Goal: Obtain resource: Download file/media

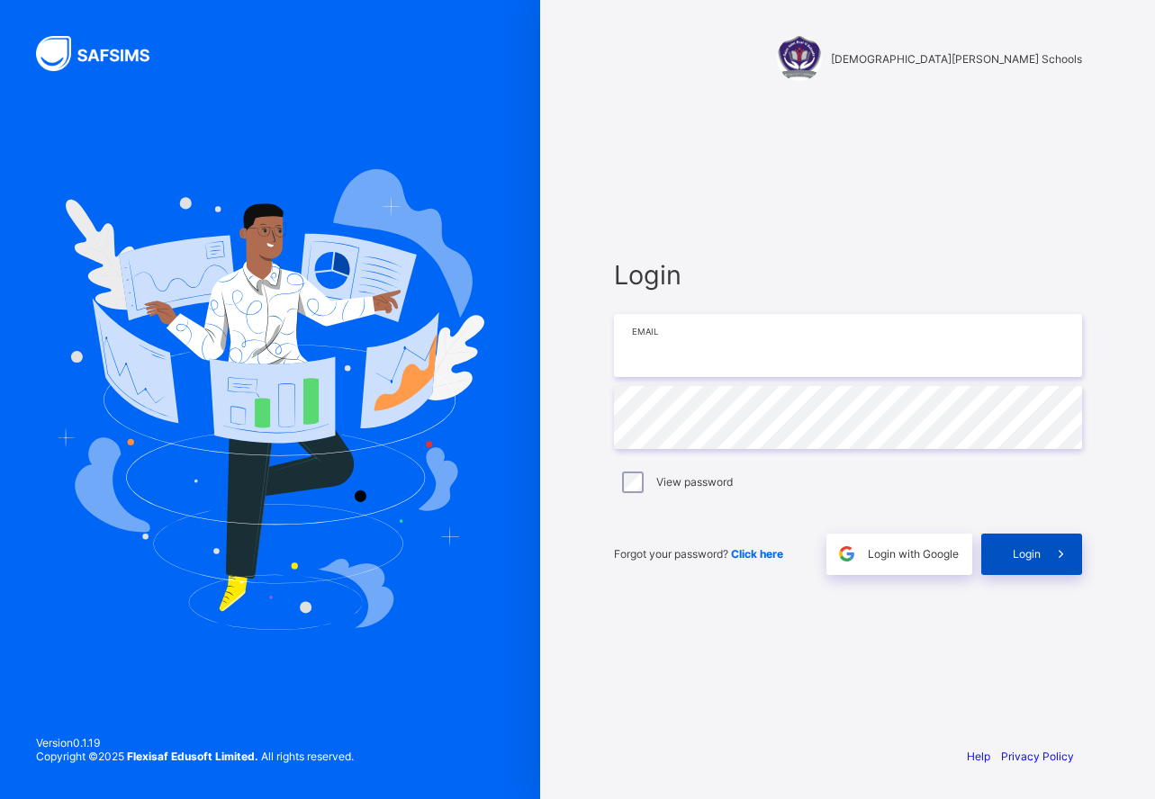
type input "**********"
drag, startPoint x: 1031, startPoint y: 555, endPoint x: 566, endPoint y: 149, distance: 616.4
click at [1030, 555] on span "Login" at bounding box center [1027, 554] width 28 height 14
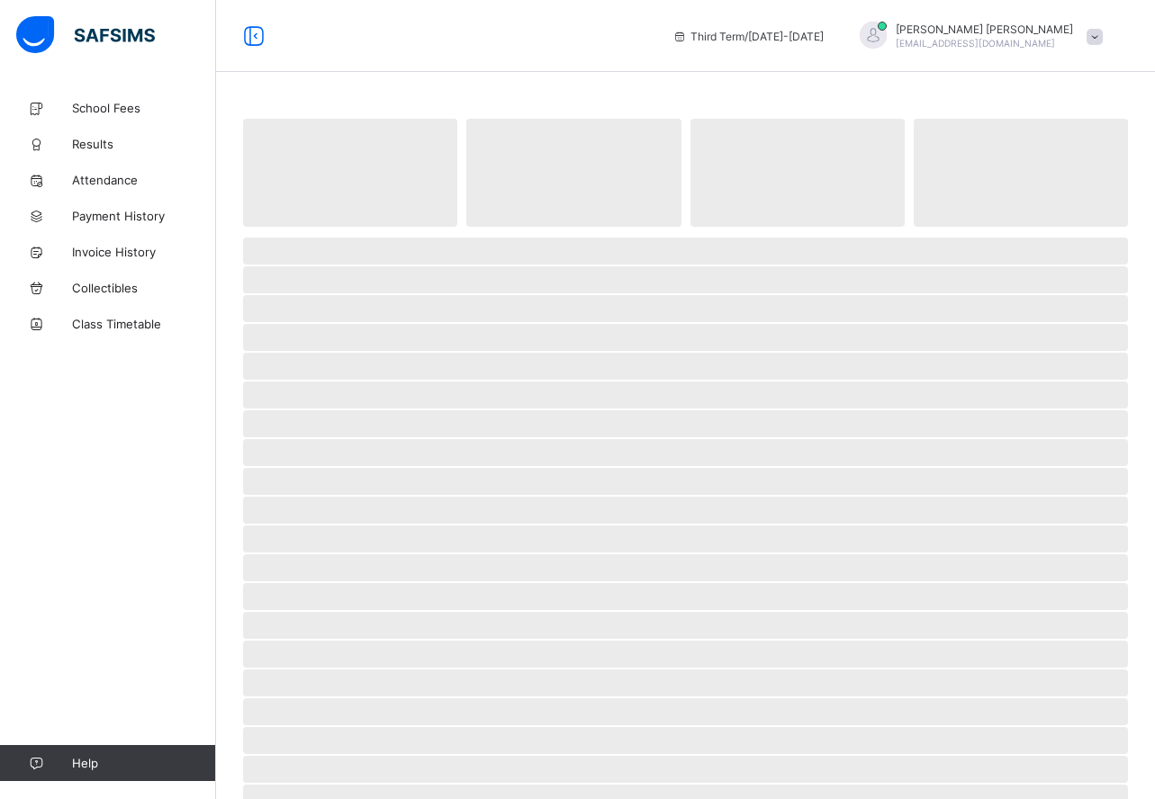
click at [1096, 43] on span at bounding box center [1095, 37] width 16 height 16
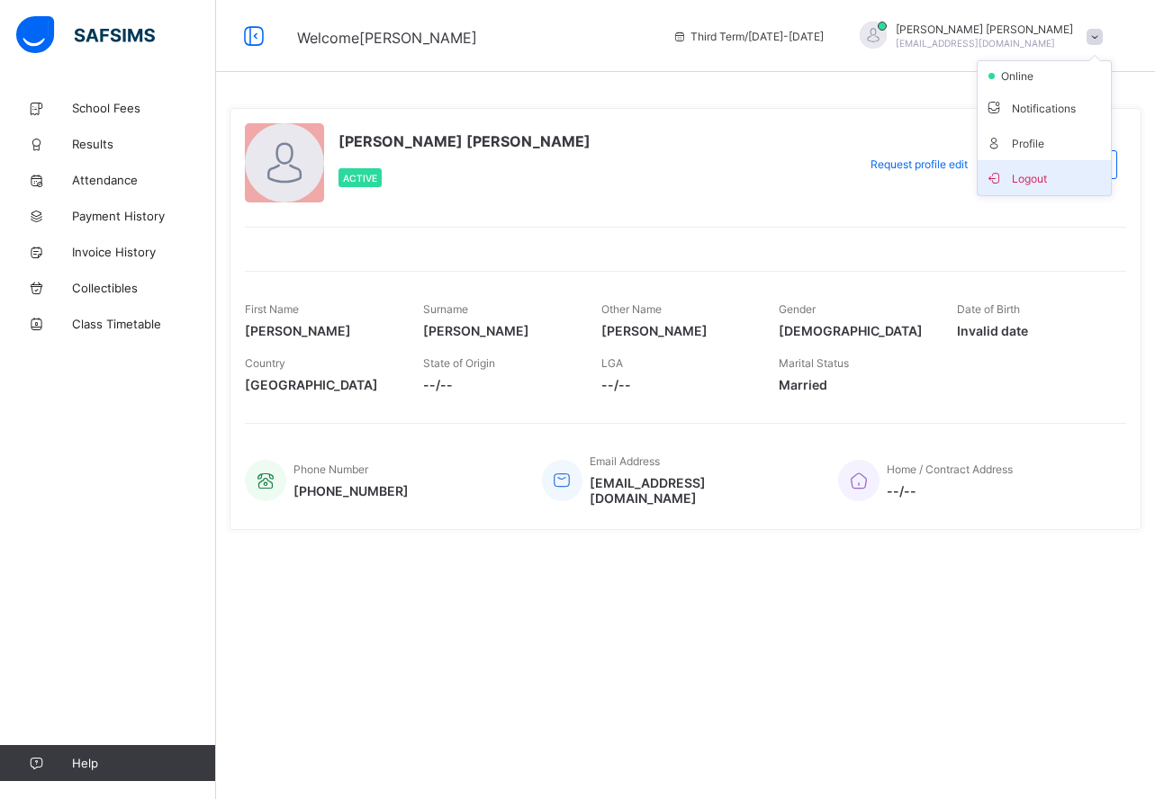
click at [1028, 179] on span "Logout" at bounding box center [1044, 177] width 119 height 21
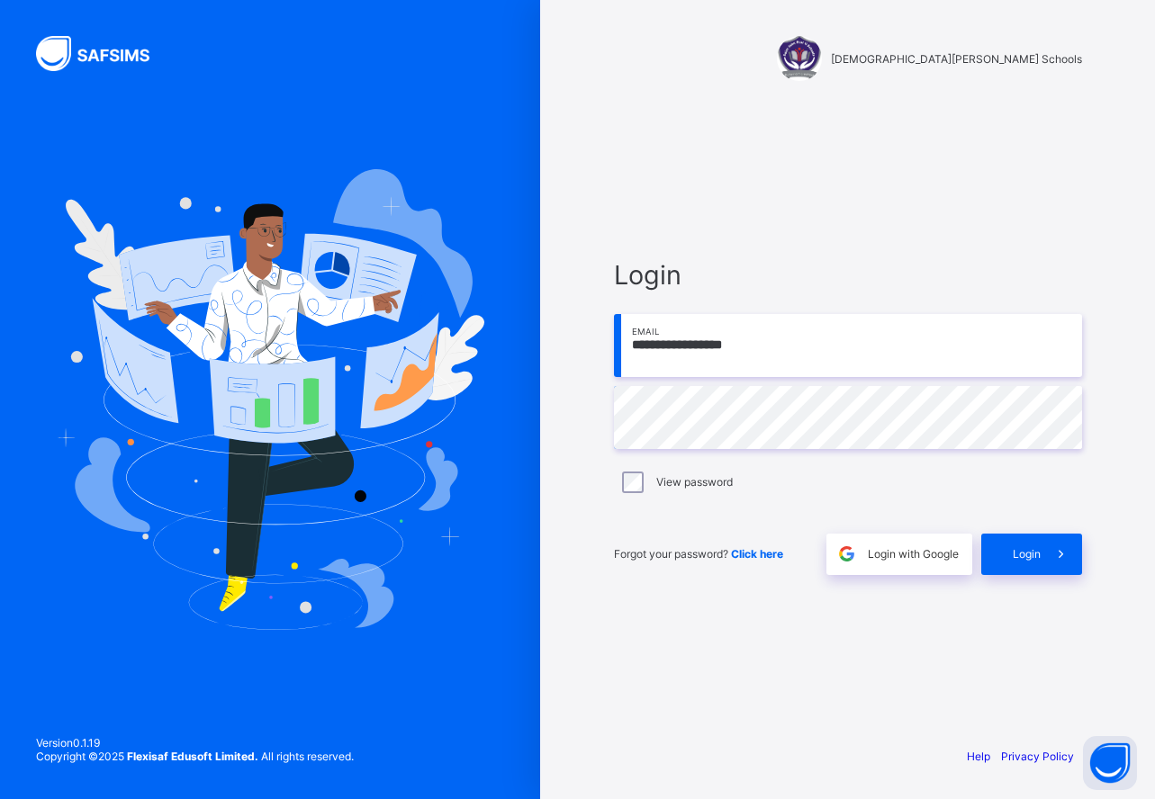
click at [810, 356] on input "**********" at bounding box center [848, 345] width 468 height 63
type input "**********"
click at [1029, 556] on span "Login" at bounding box center [1027, 554] width 28 height 14
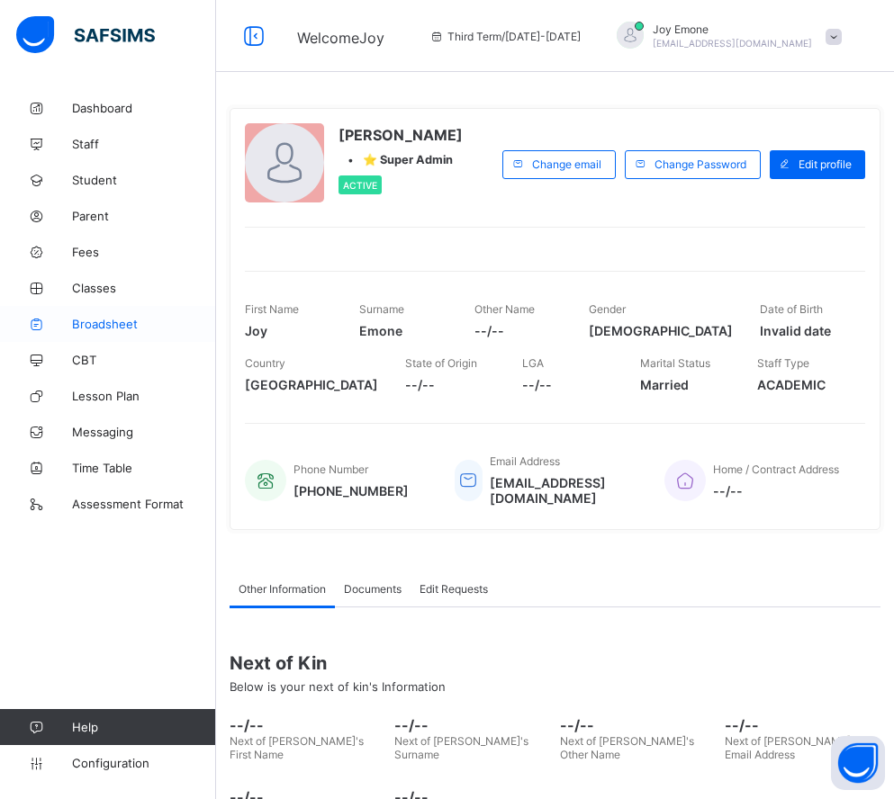
click at [126, 324] on span "Broadsheet" at bounding box center [144, 324] width 144 height 14
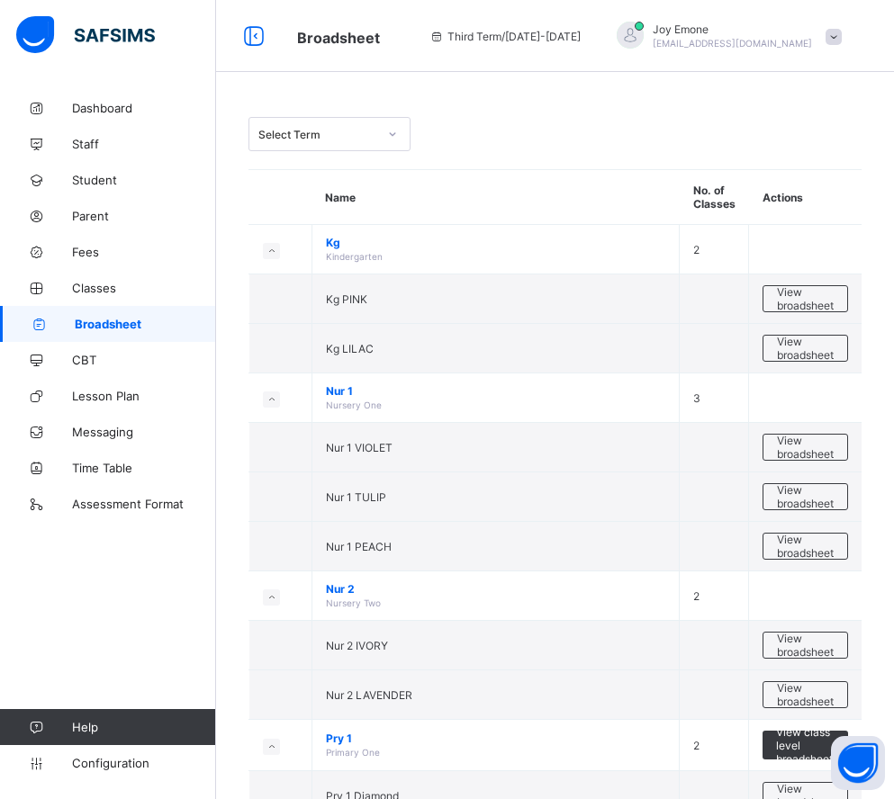
click at [393, 134] on icon at bounding box center [393, 134] width 6 height 4
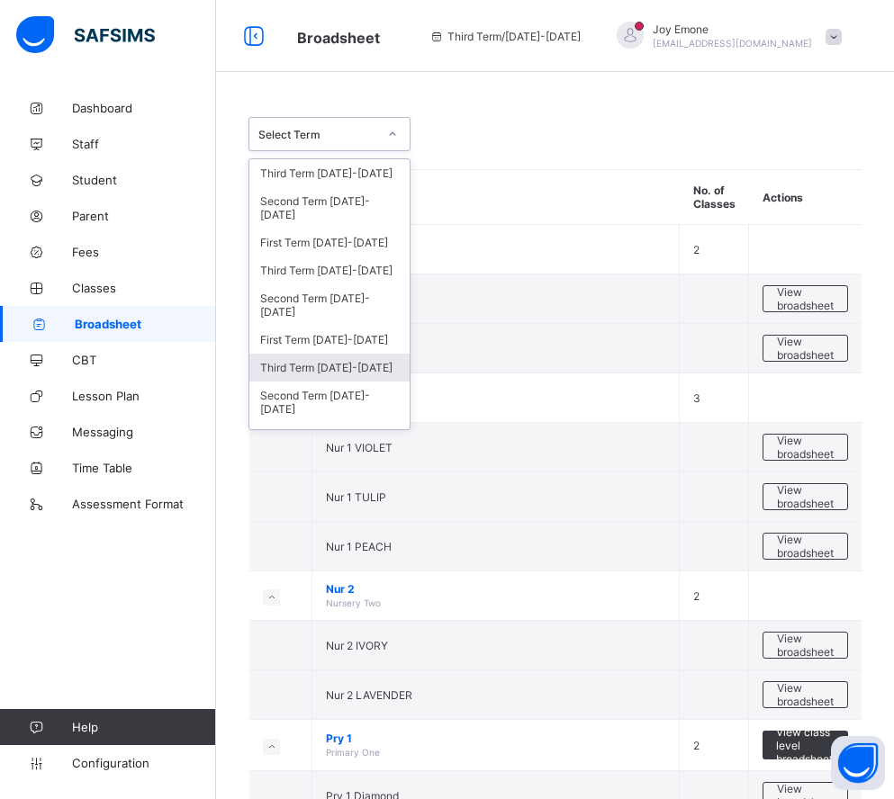
click at [376, 354] on div "Third Term 2022-2023" at bounding box center [329, 368] width 160 height 28
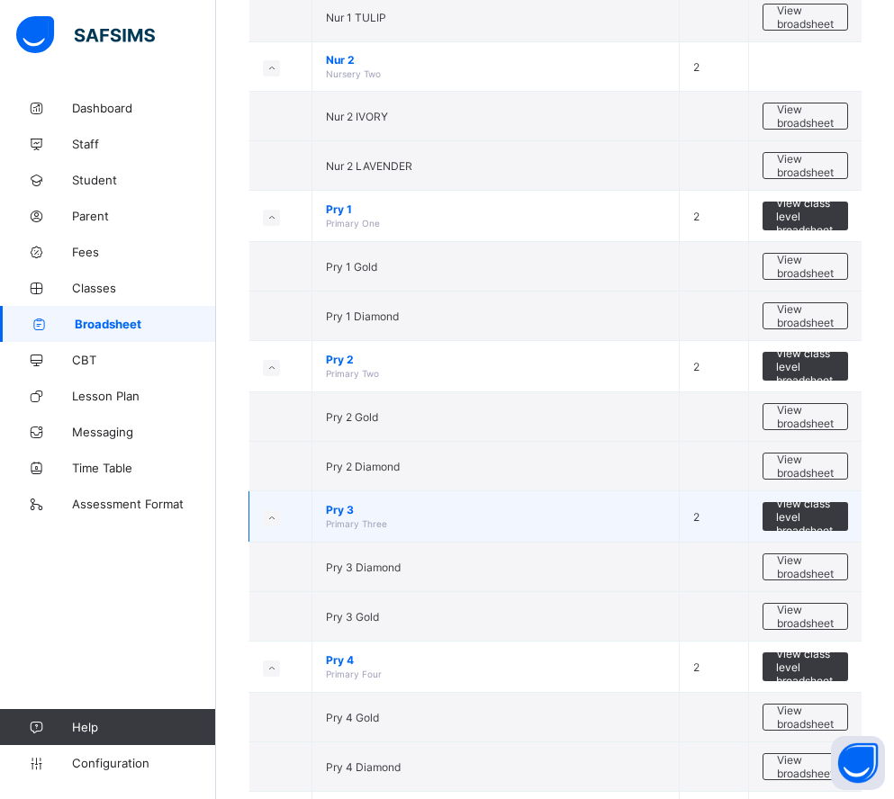
scroll to position [540, 0]
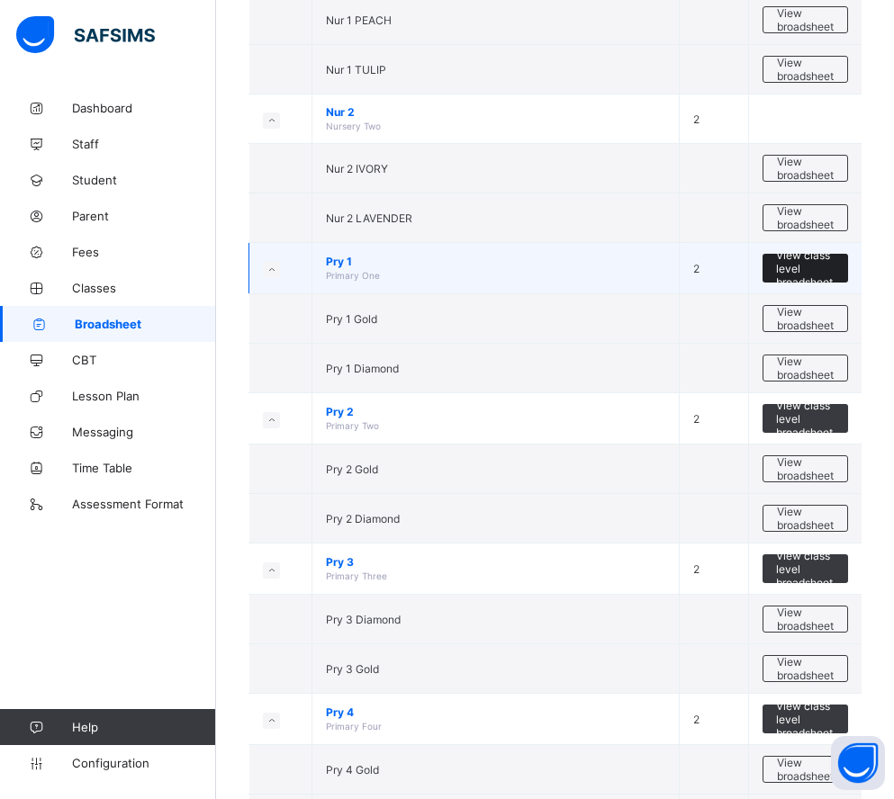
click at [817, 268] on span "View class level broadsheet" at bounding box center [805, 268] width 59 height 41
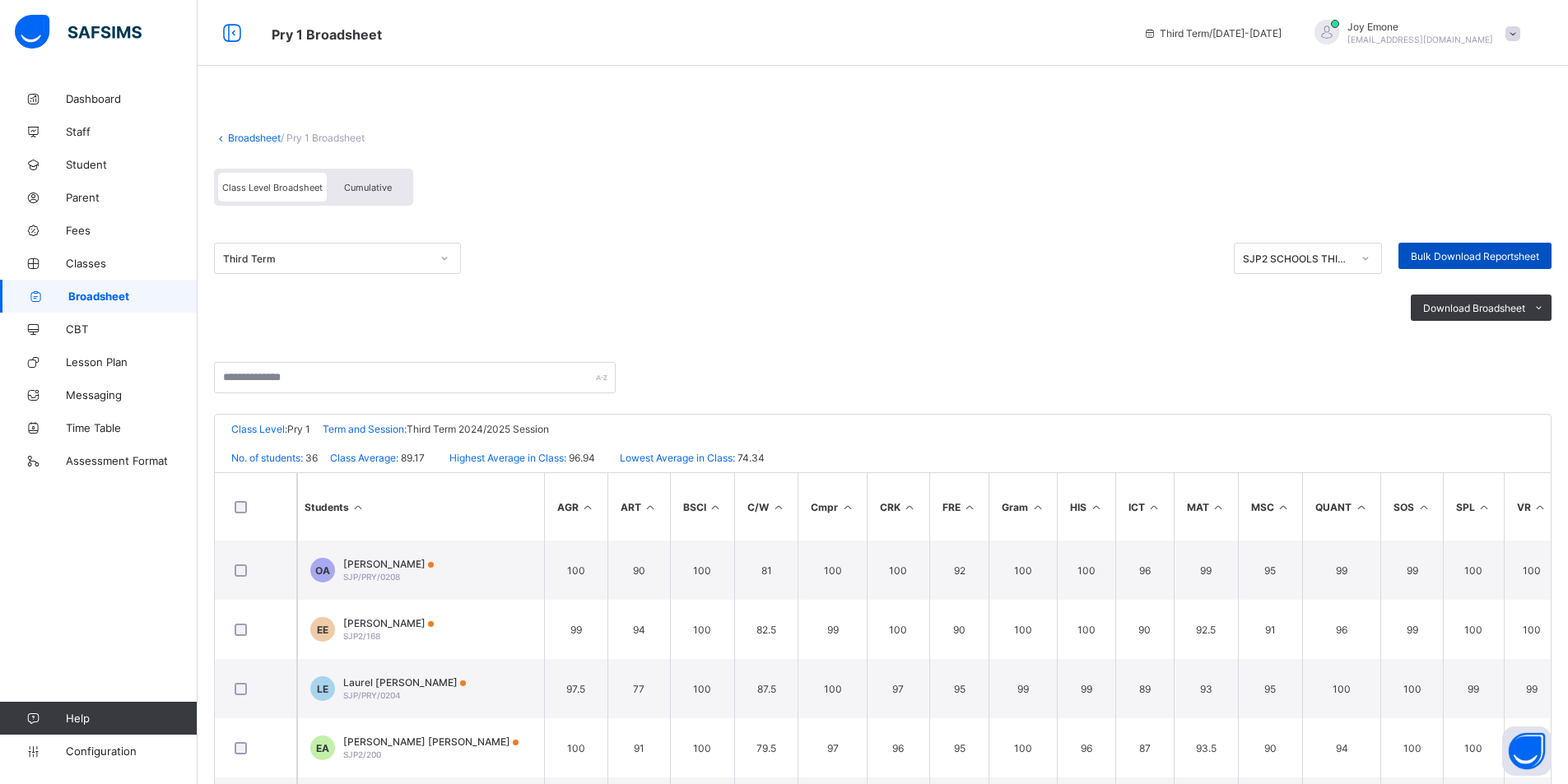
click at [1055, 259] on span "Bulk Download Reportsheet" at bounding box center [1475, 257] width 128 height 13
click at [449, 258] on icon at bounding box center [444, 259] width 10 height 16
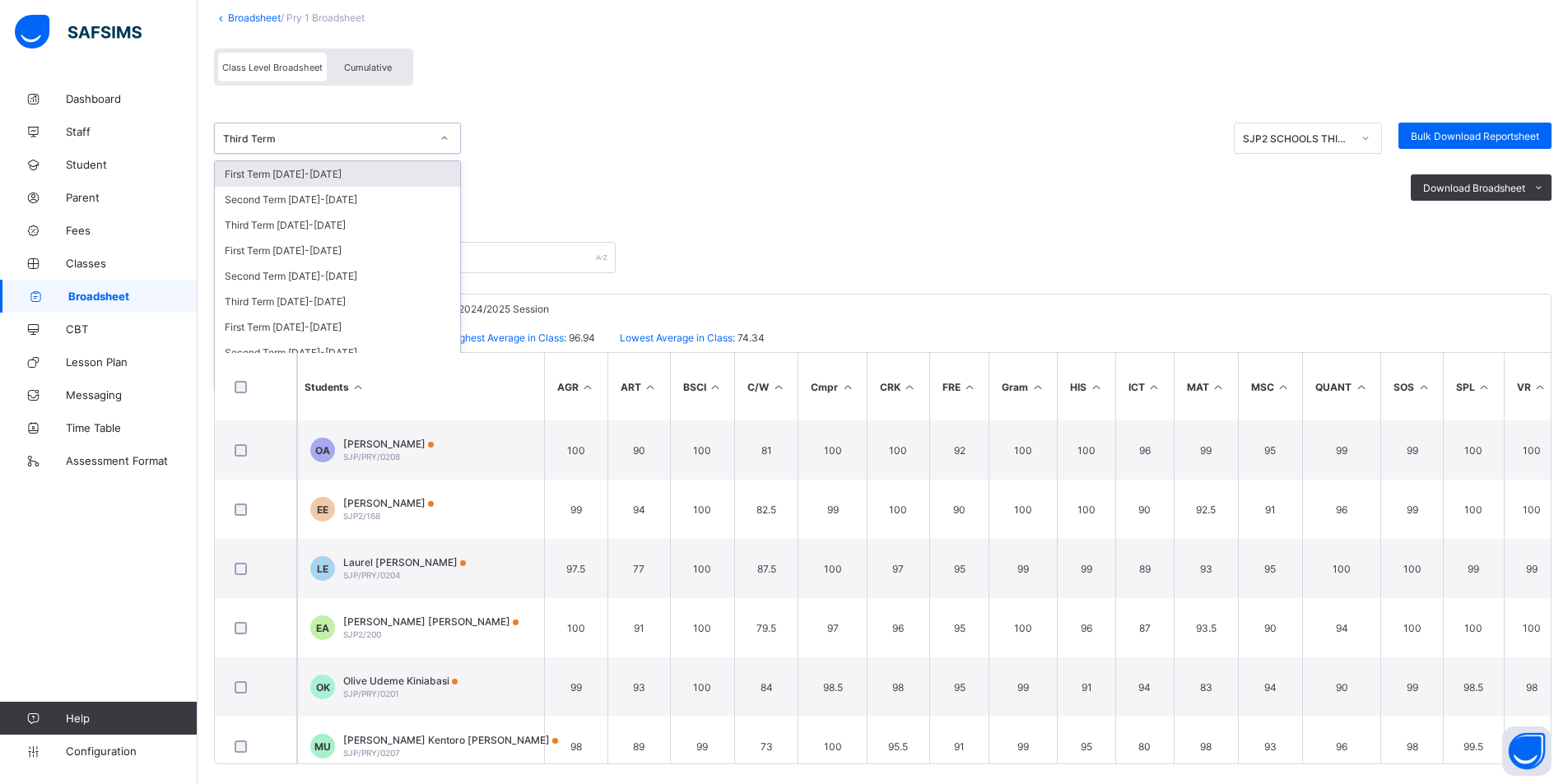
scroll to position [133, 0]
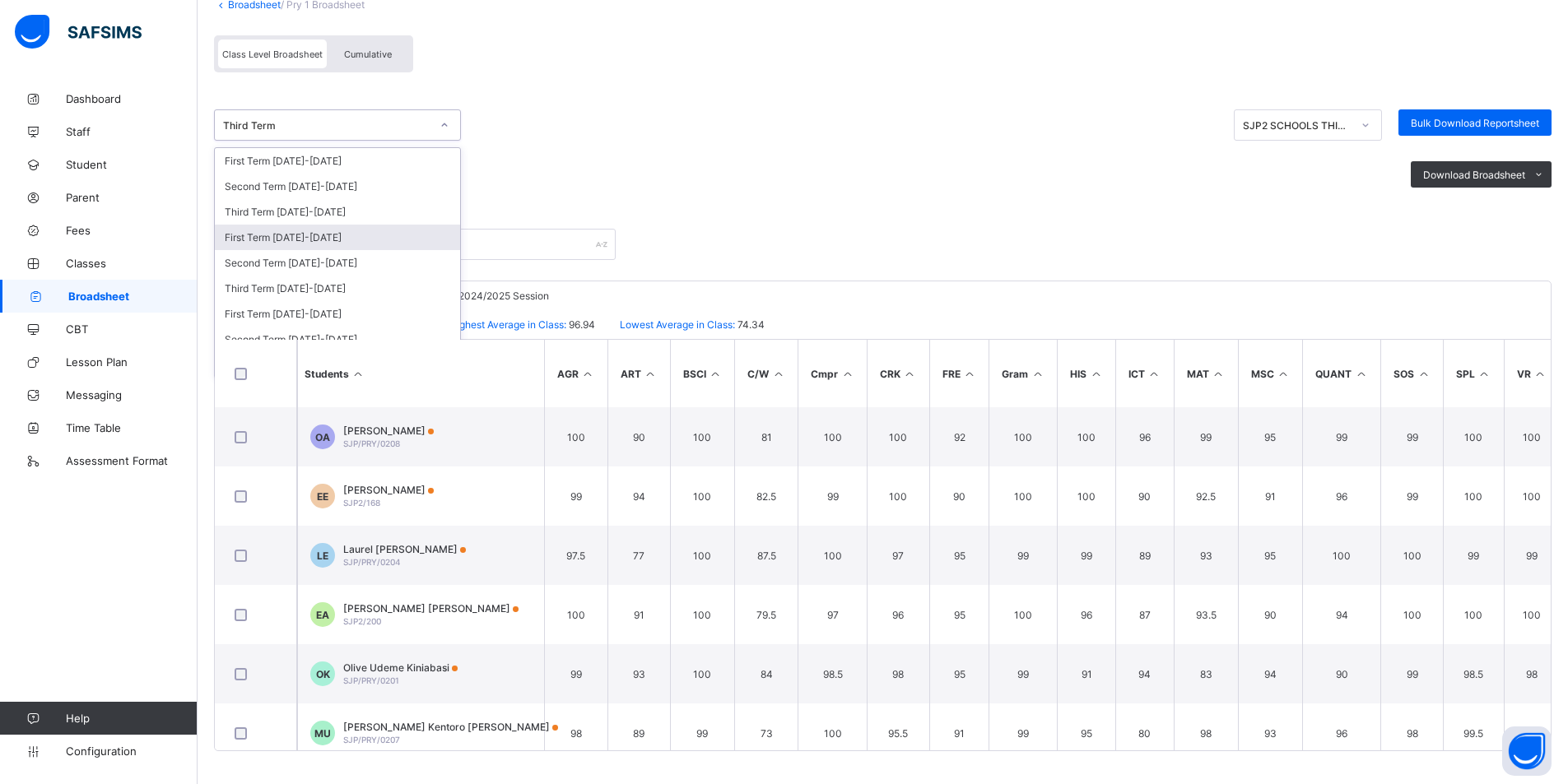
click at [622, 75] on div "Class Level Broadsheet Cumulative" at bounding box center [882, 58] width 1338 height 62
click at [441, 123] on icon at bounding box center [444, 125] width 10 height 16
click at [337, 333] on div "Second Term 2022-2023" at bounding box center [337, 339] width 245 height 26
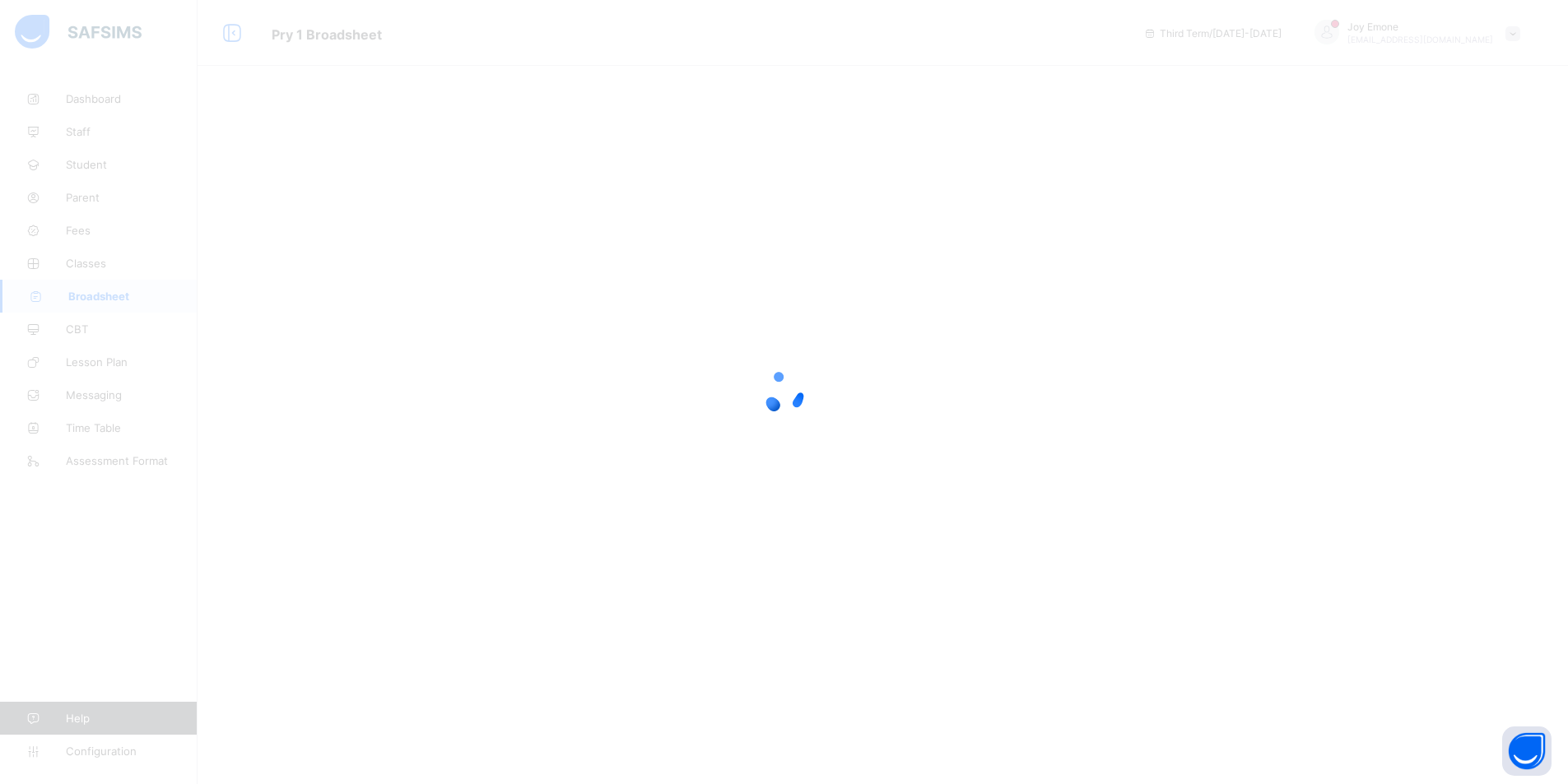
scroll to position [0, 0]
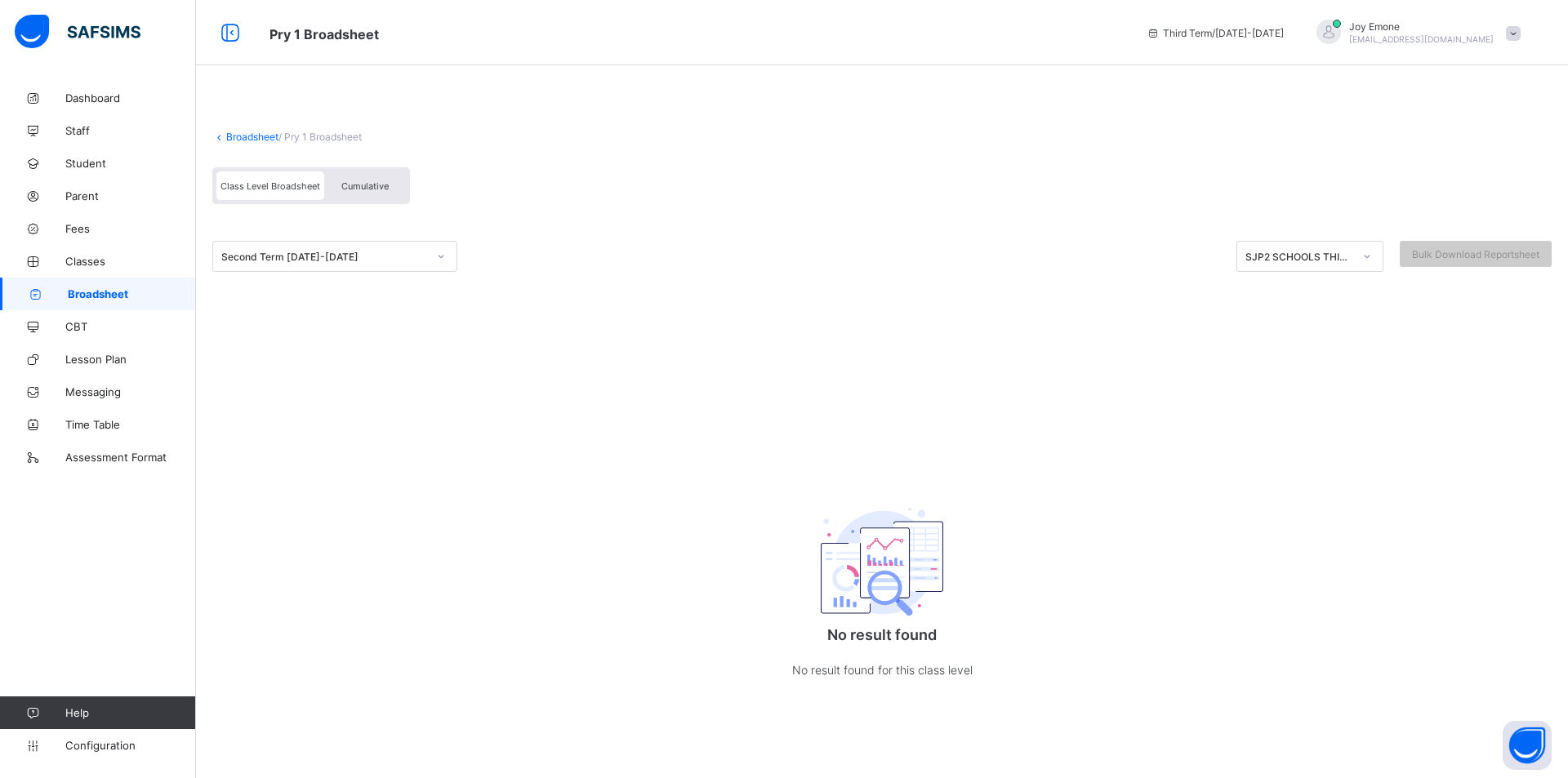
click at [446, 251] on icon at bounding box center [441, 257] width 10 height 16
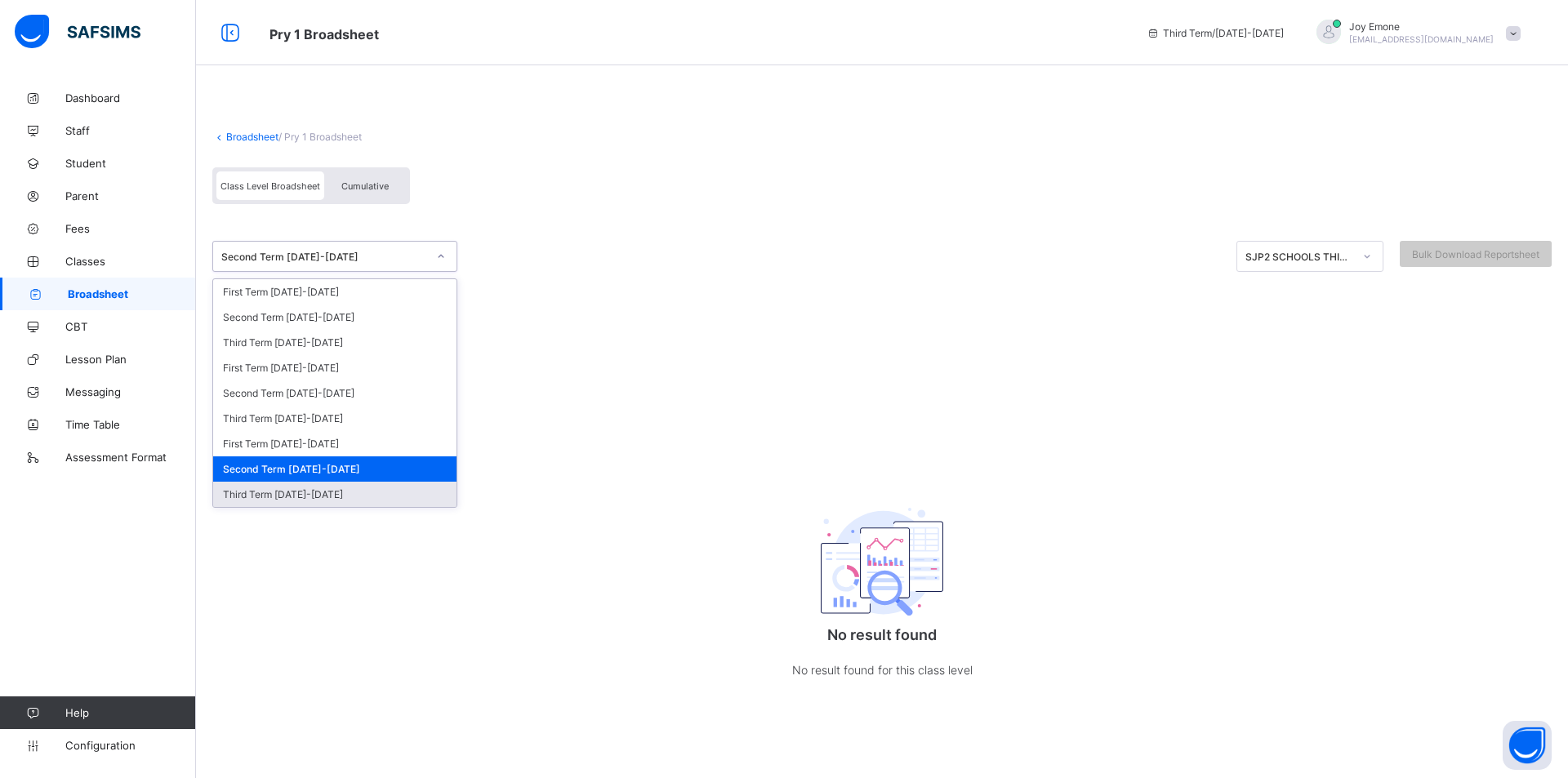
click at [346, 493] on div "Third Term 2022-2023" at bounding box center [335, 494] width 243 height 25
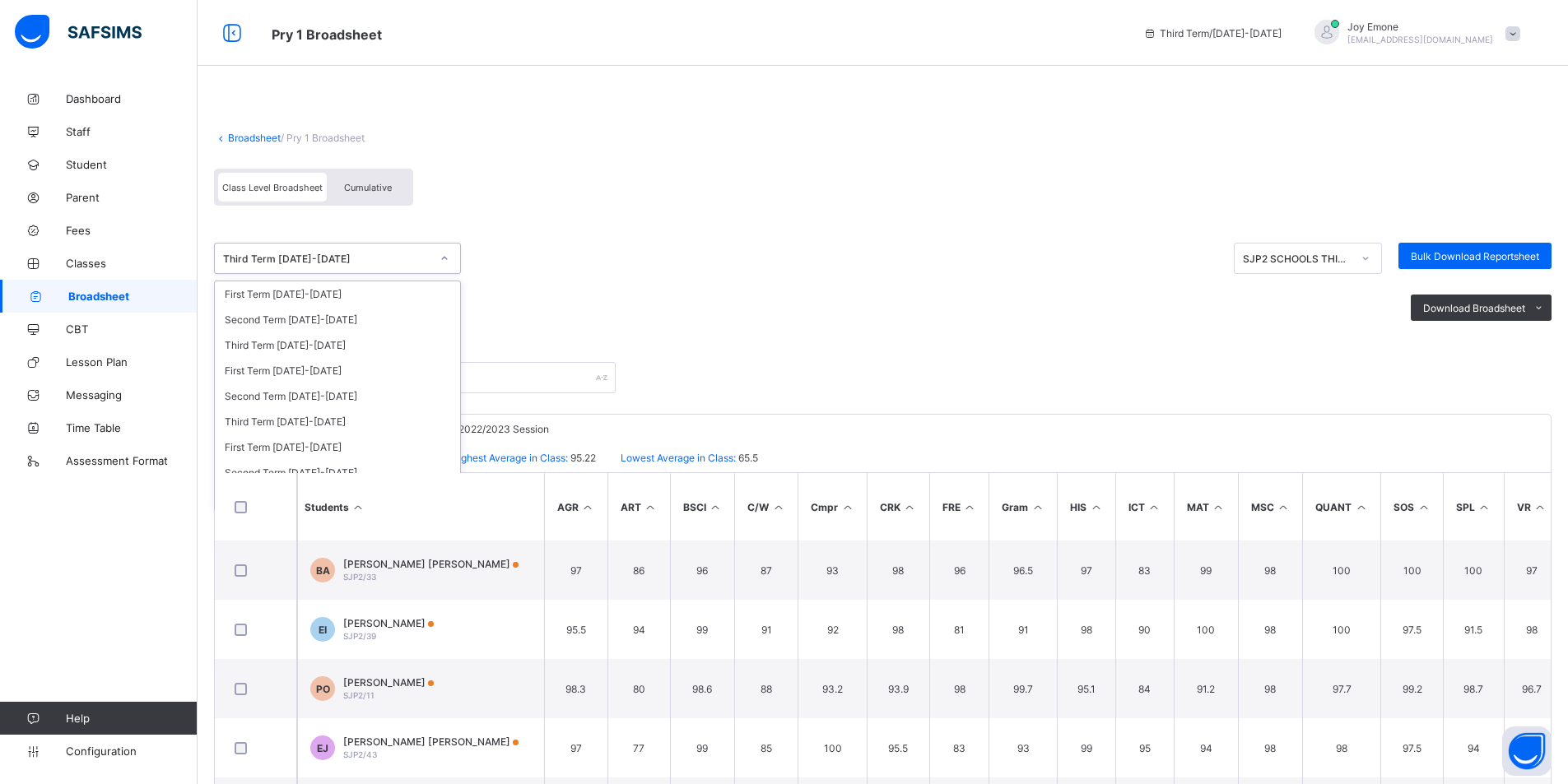
click at [454, 260] on div at bounding box center [444, 258] width 28 height 26
click at [320, 372] on div "First Term 2023-2024" at bounding box center [337, 371] width 245 height 26
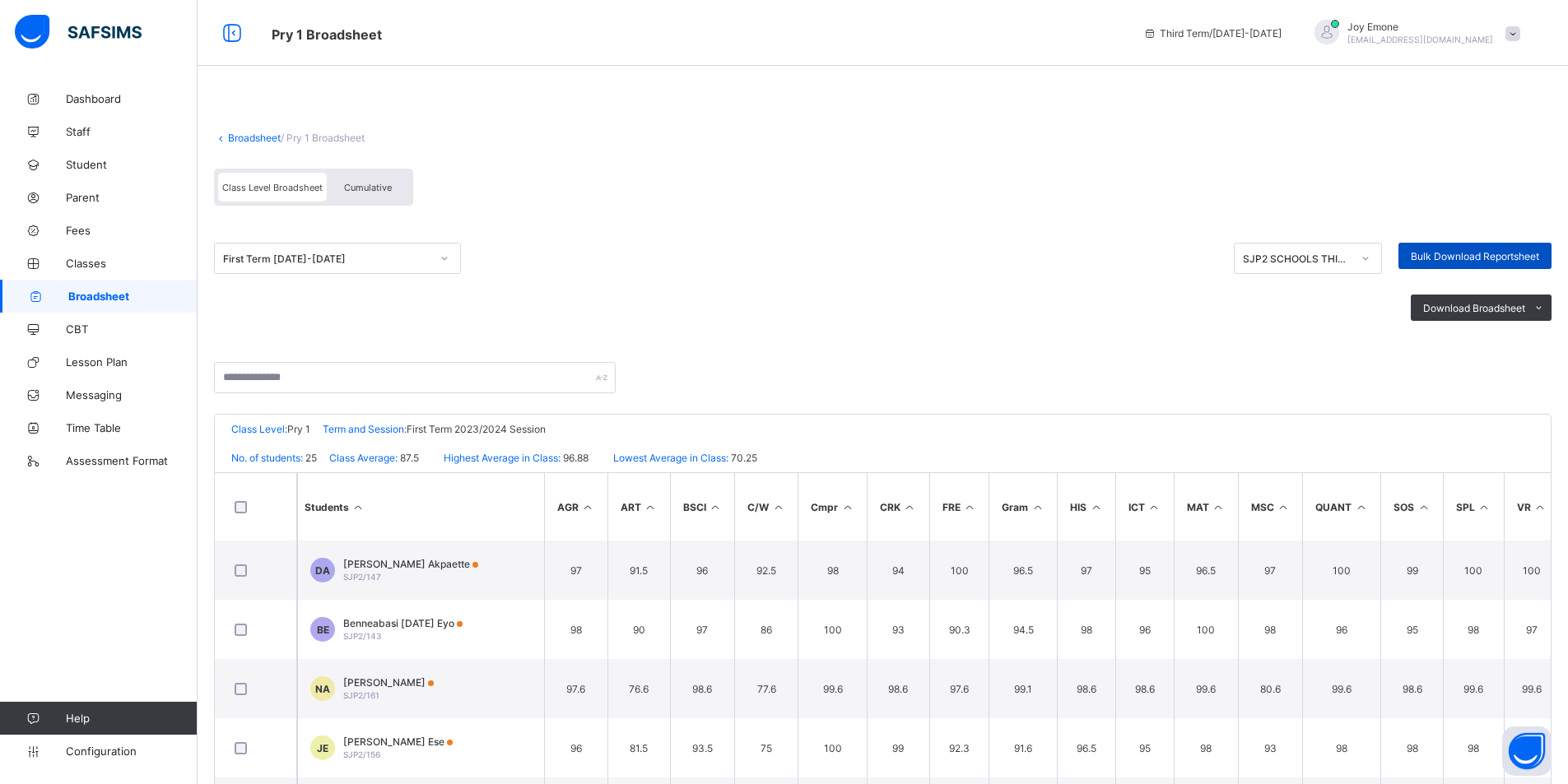
click at [1055, 257] on span "Bulk Download Reportsheet" at bounding box center [1475, 257] width 128 height 13
click at [448, 260] on icon at bounding box center [444, 259] width 10 height 16
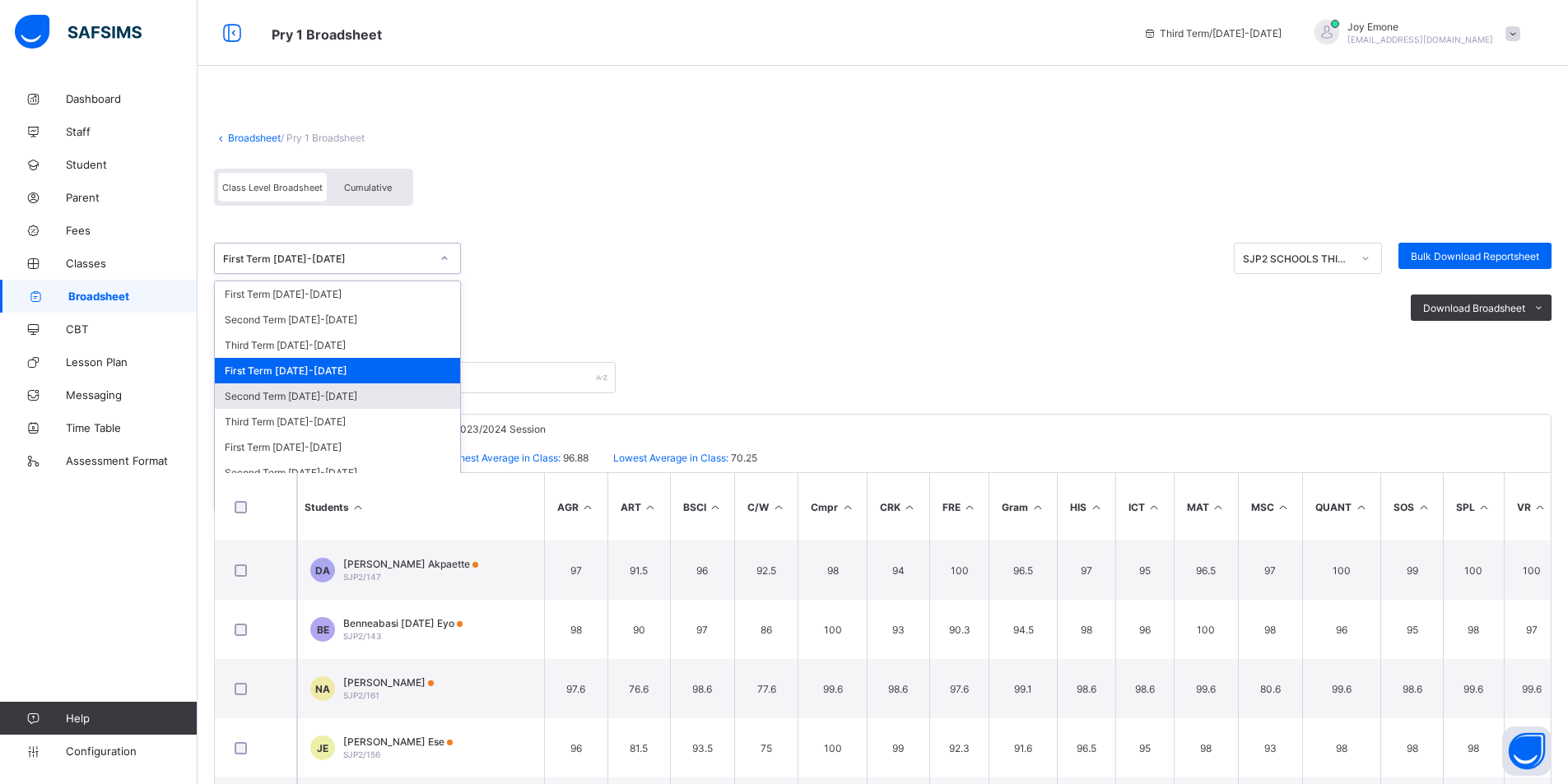
click at [329, 399] on div "Second Term 2023-2024" at bounding box center [337, 397] width 245 height 26
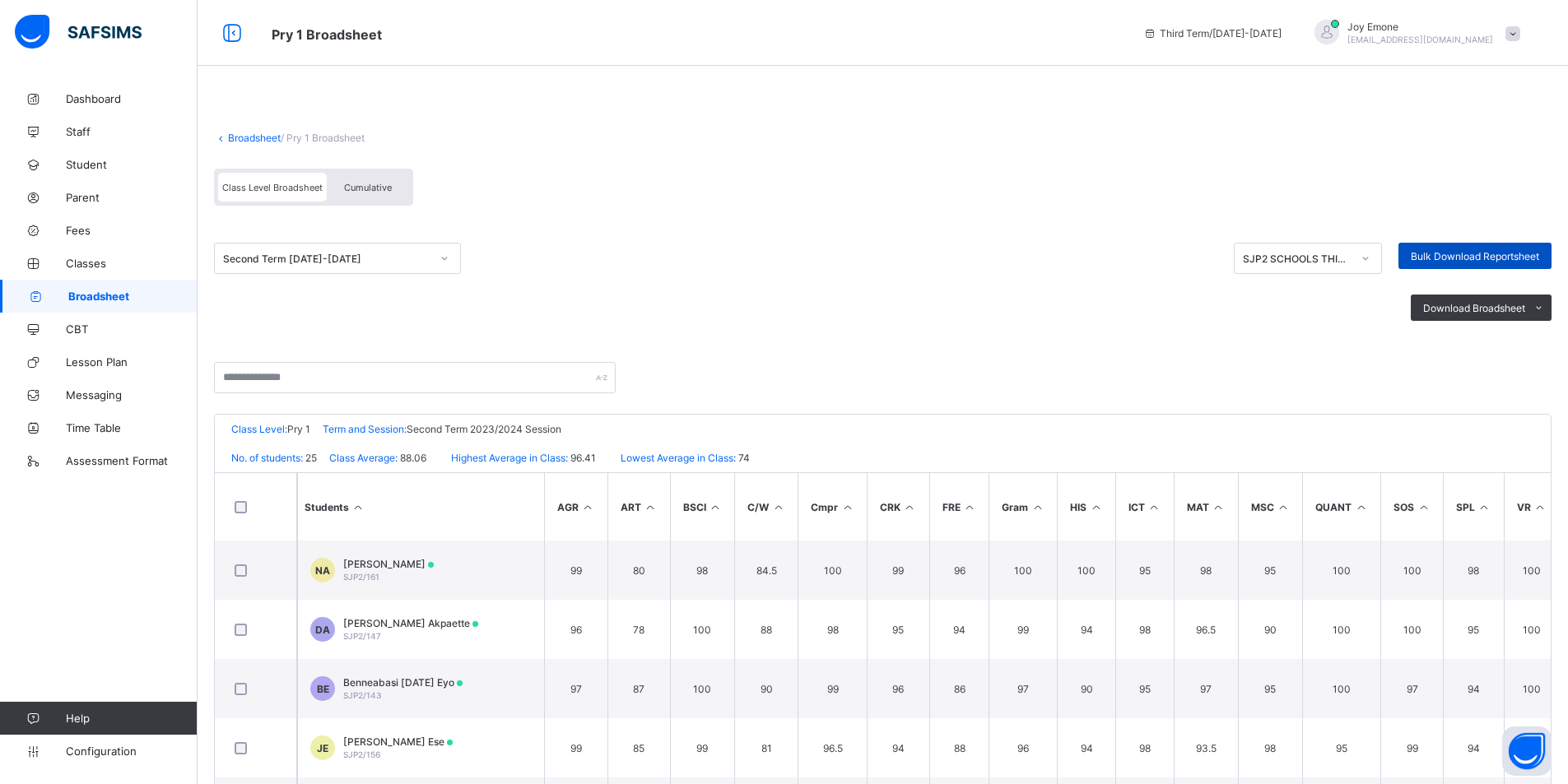
click at [1055, 254] on span "Bulk Download Reportsheet" at bounding box center [1475, 257] width 128 height 13
click at [435, 258] on div at bounding box center [444, 258] width 28 height 26
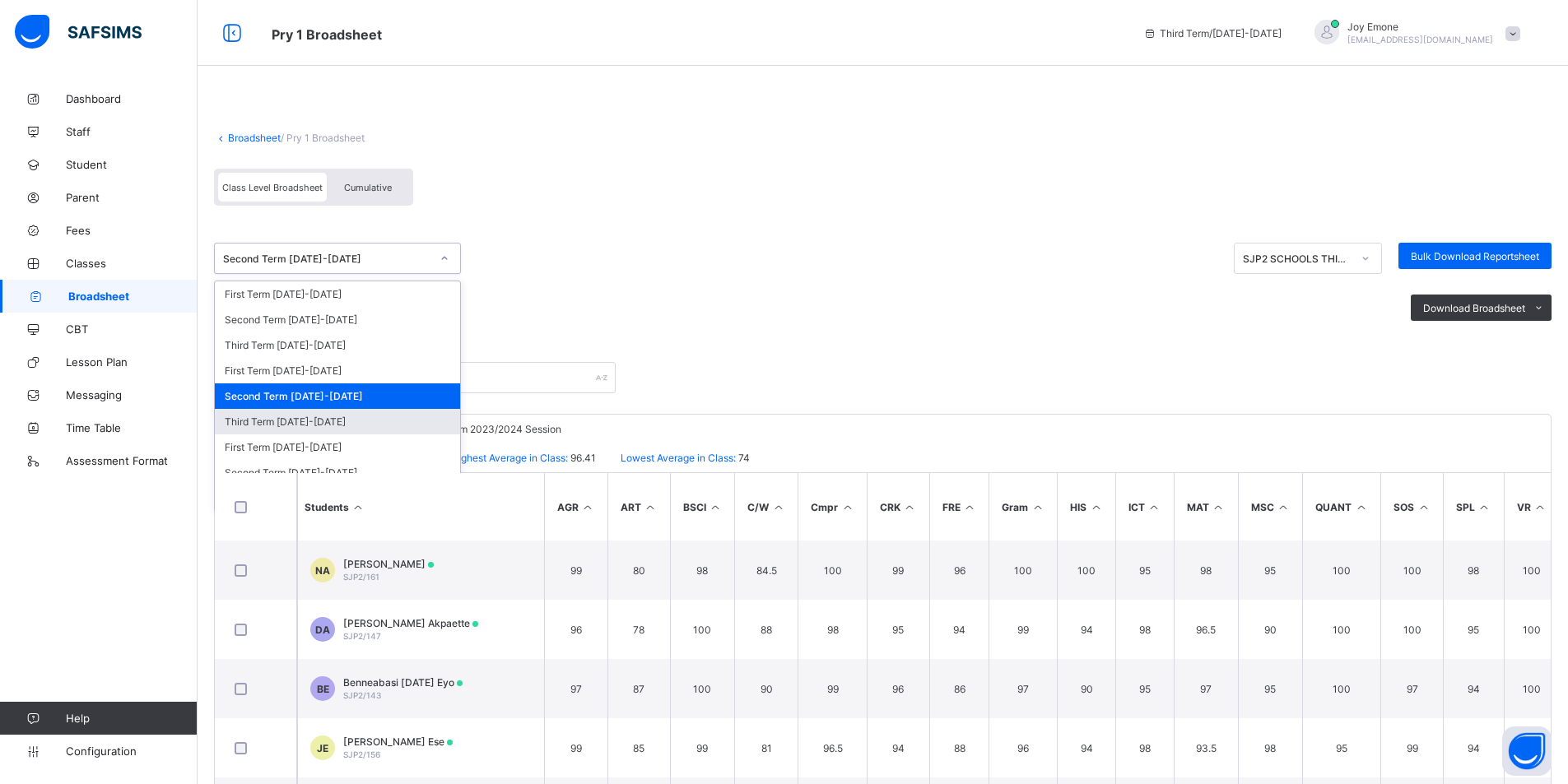
click at [326, 425] on div "Third Term 2023-2024" at bounding box center [337, 421] width 245 height 26
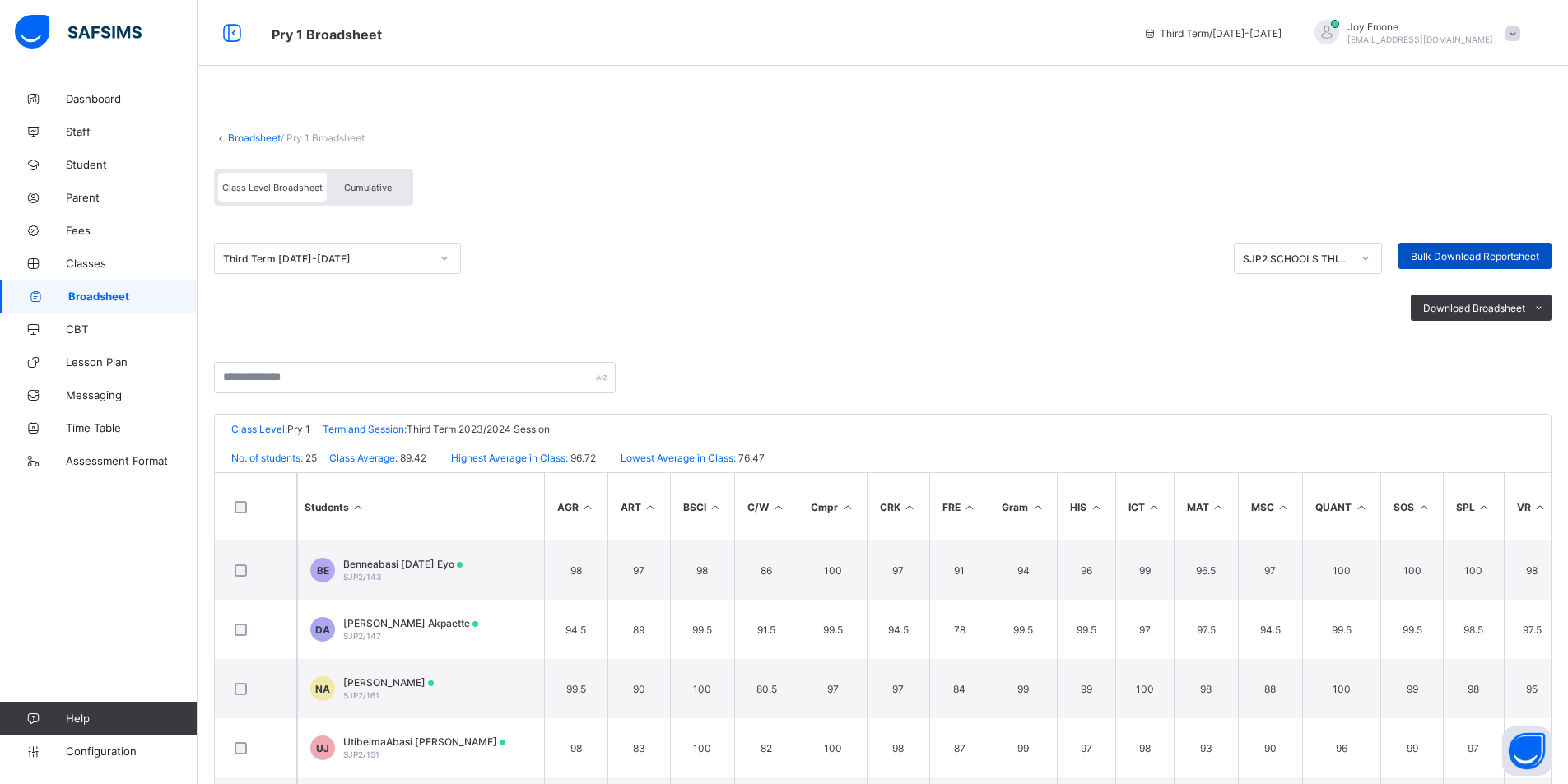
click at [1055, 260] on span "Bulk Download Reportsheet" at bounding box center [1475, 257] width 128 height 13
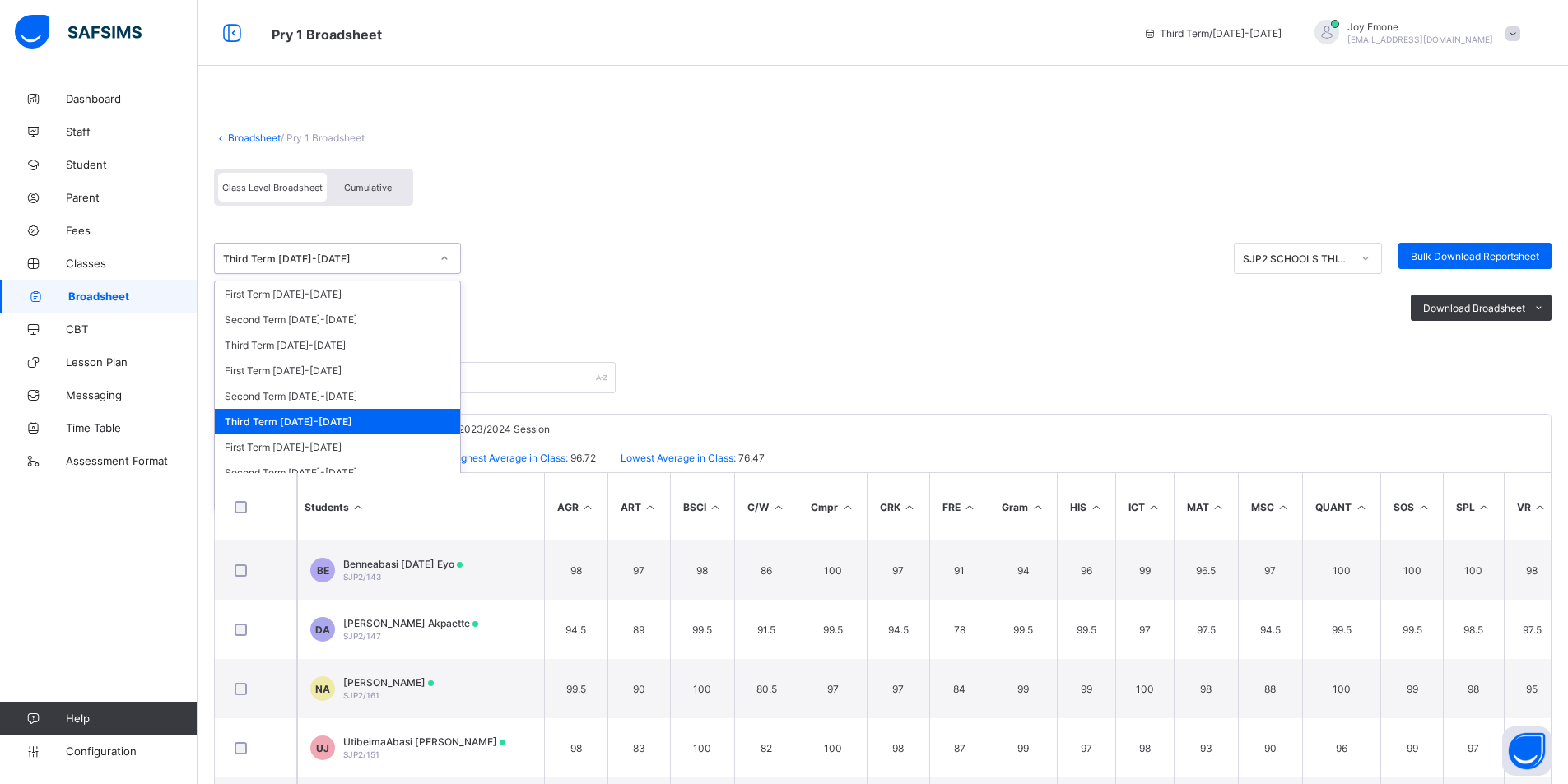
click at [445, 260] on icon at bounding box center [444, 259] width 10 height 16
click at [330, 294] on div "First Term 2024-2025" at bounding box center [337, 294] width 245 height 26
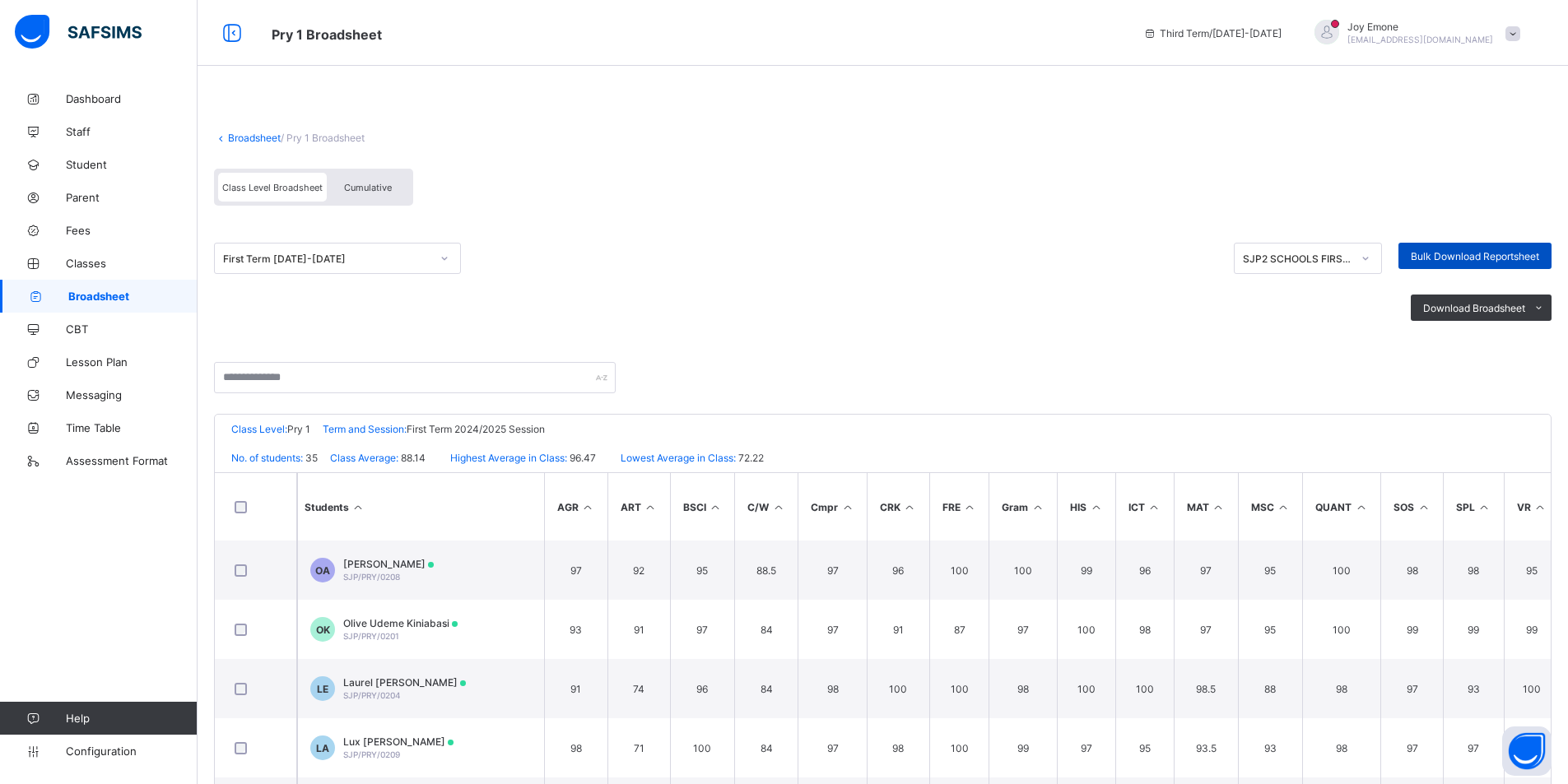
click at [1055, 259] on span "Bulk Download Reportsheet" at bounding box center [1475, 257] width 128 height 13
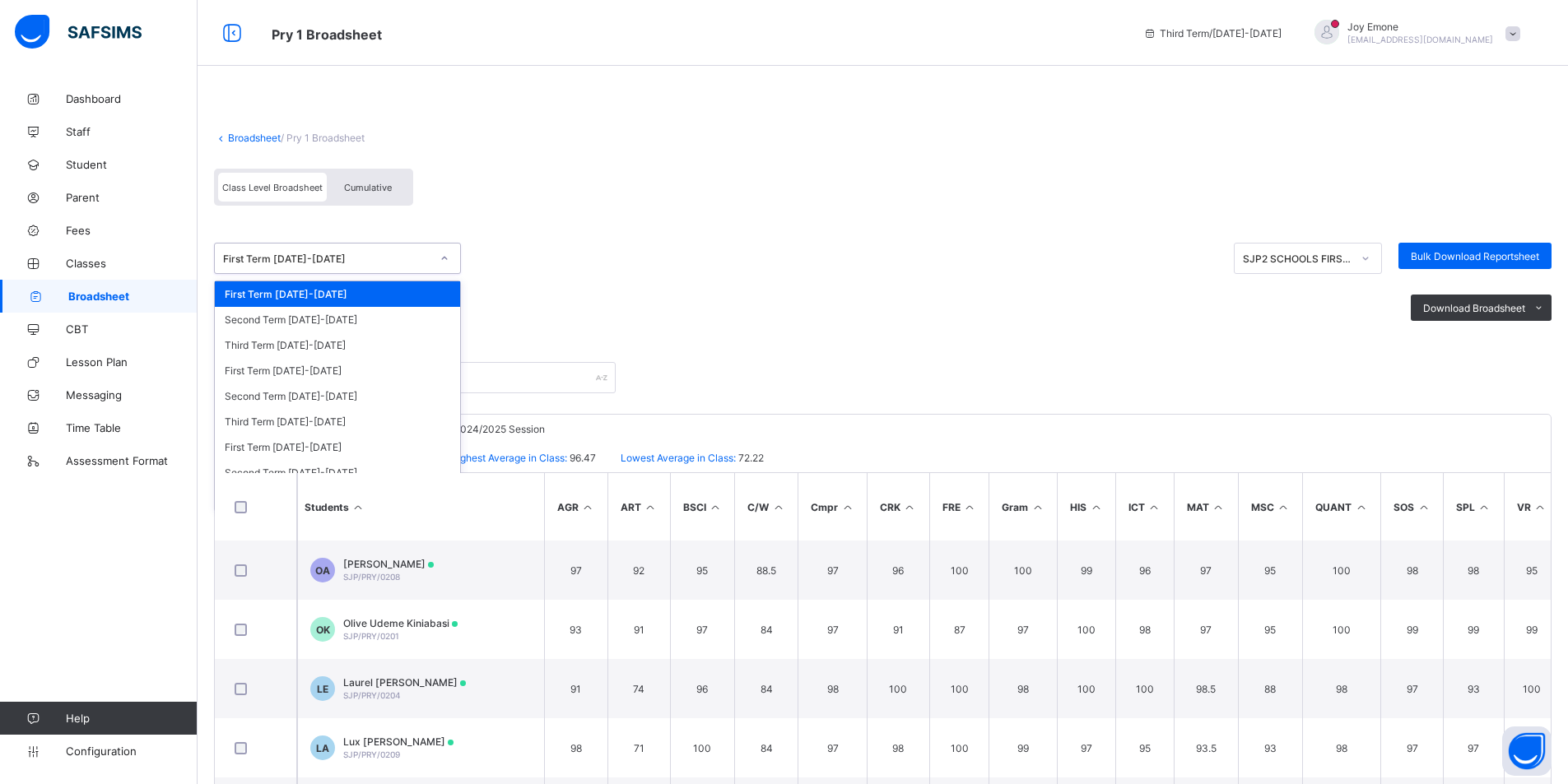
click at [443, 260] on icon at bounding box center [444, 259] width 10 height 16
click at [381, 323] on div "Second Term 2024-2025" at bounding box center [337, 320] width 245 height 26
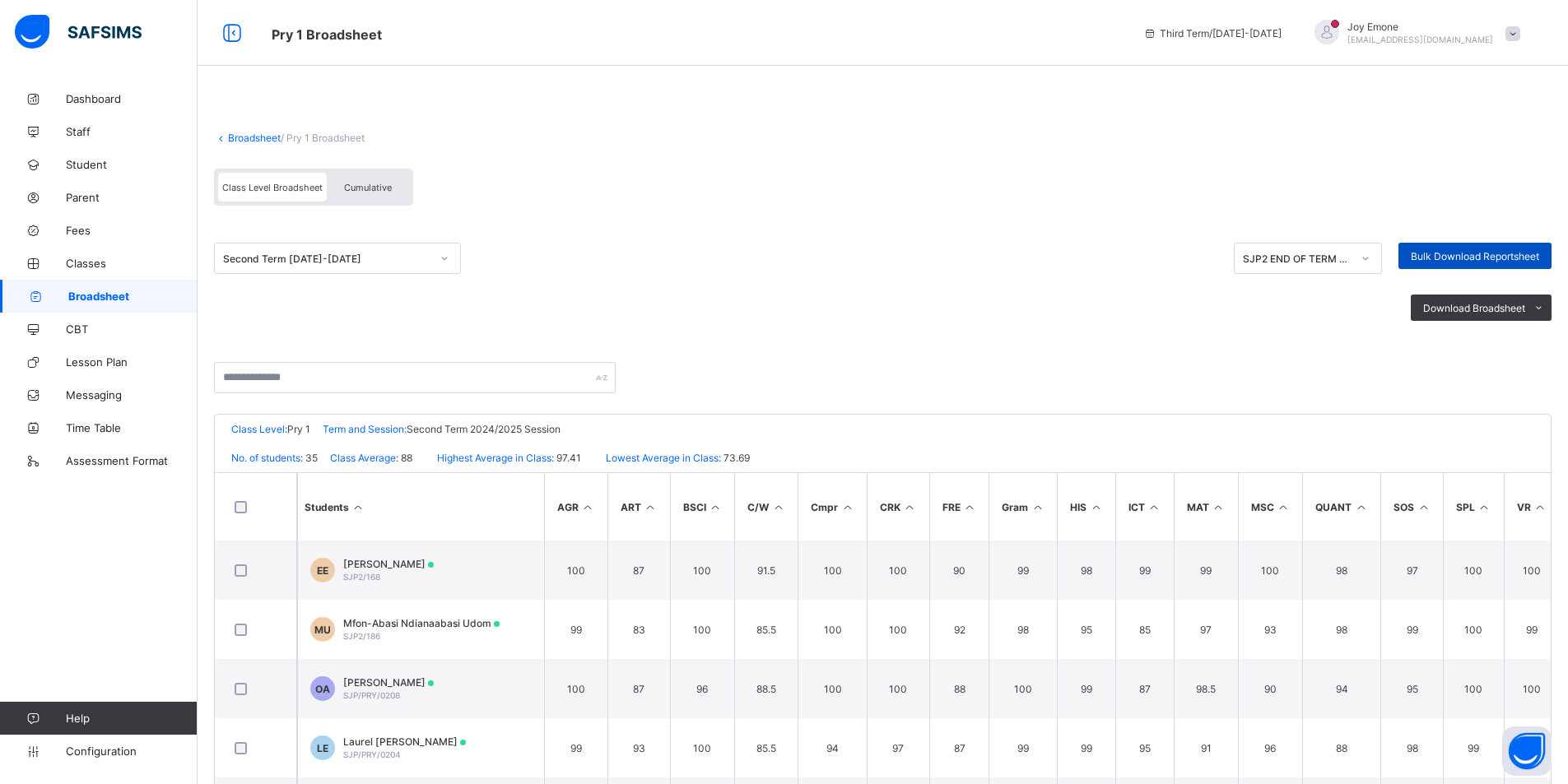
click at [1055, 260] on span "Bulk Download Reportsheet" at bounding box center [1475, 257] width 128 height 13
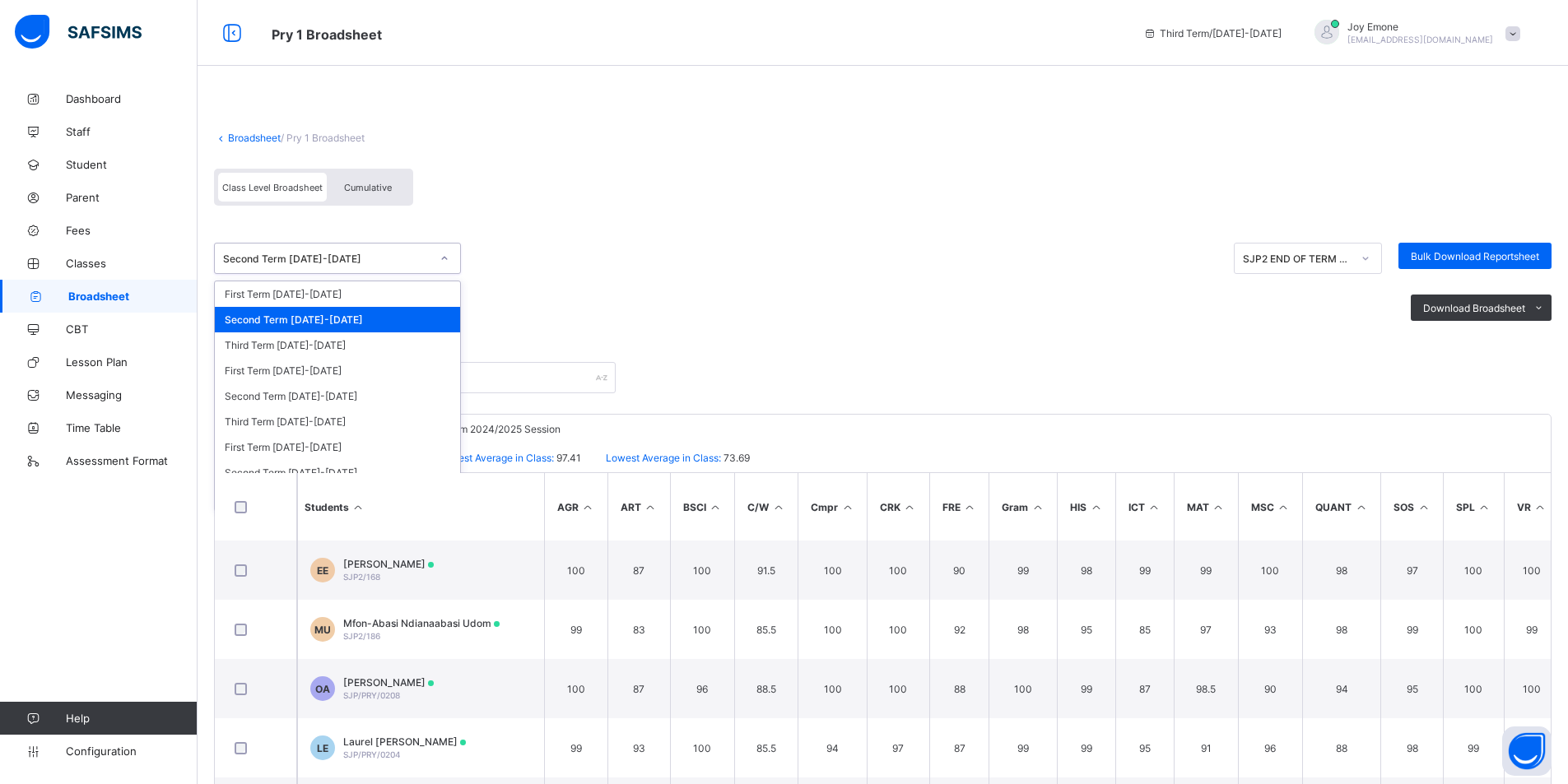
click at [448, 258] on icon at bounding box center [444, 259] width 10 height 16
click at [350, 349] on div "Third Term 2024-2025" at bounding box center [337, 345] width 245 height 26
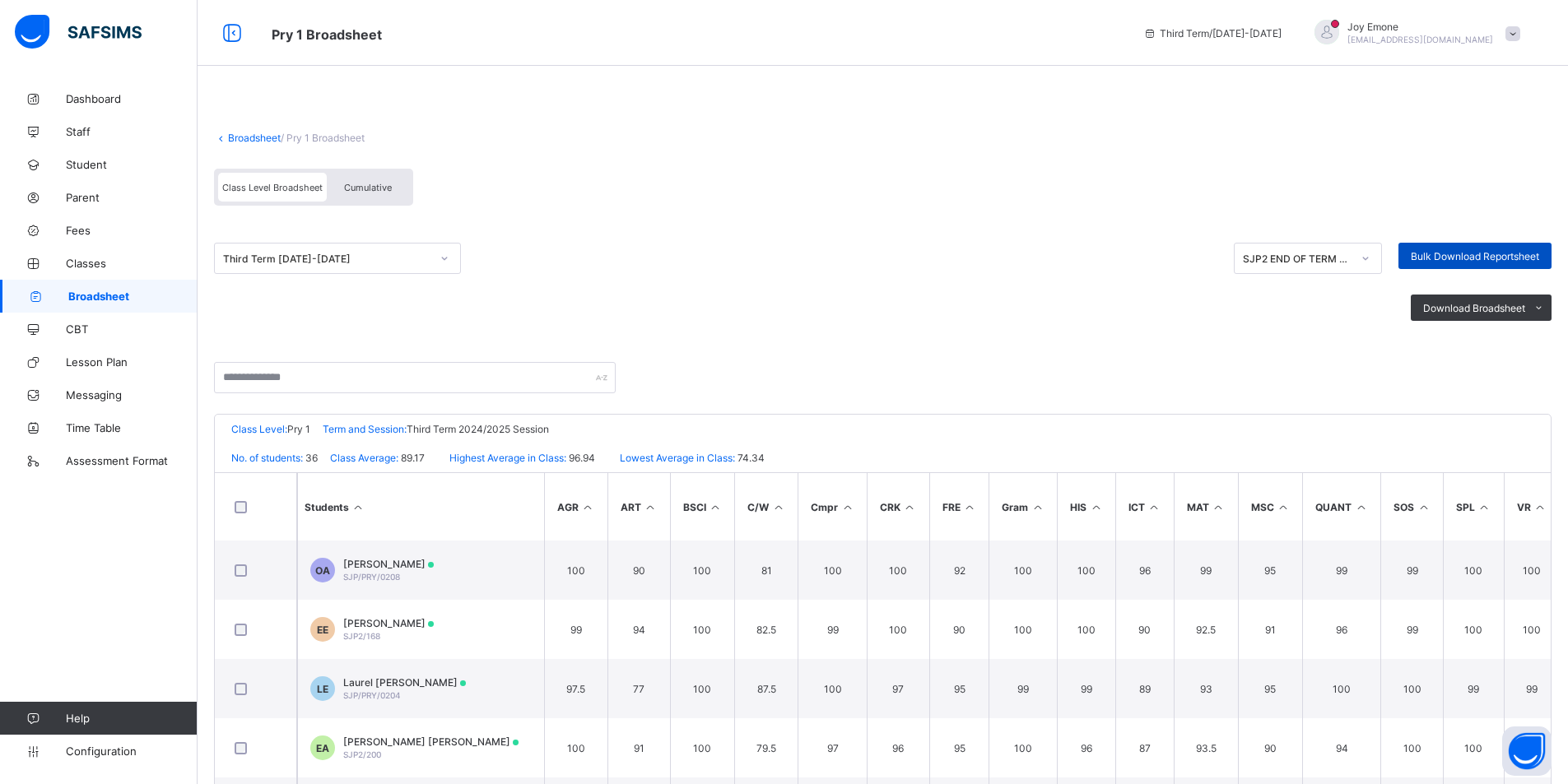
click at [1055, 258] on span "Bulk Download Reportsheet" at bounding box center [1475, 257] width 128 height 13
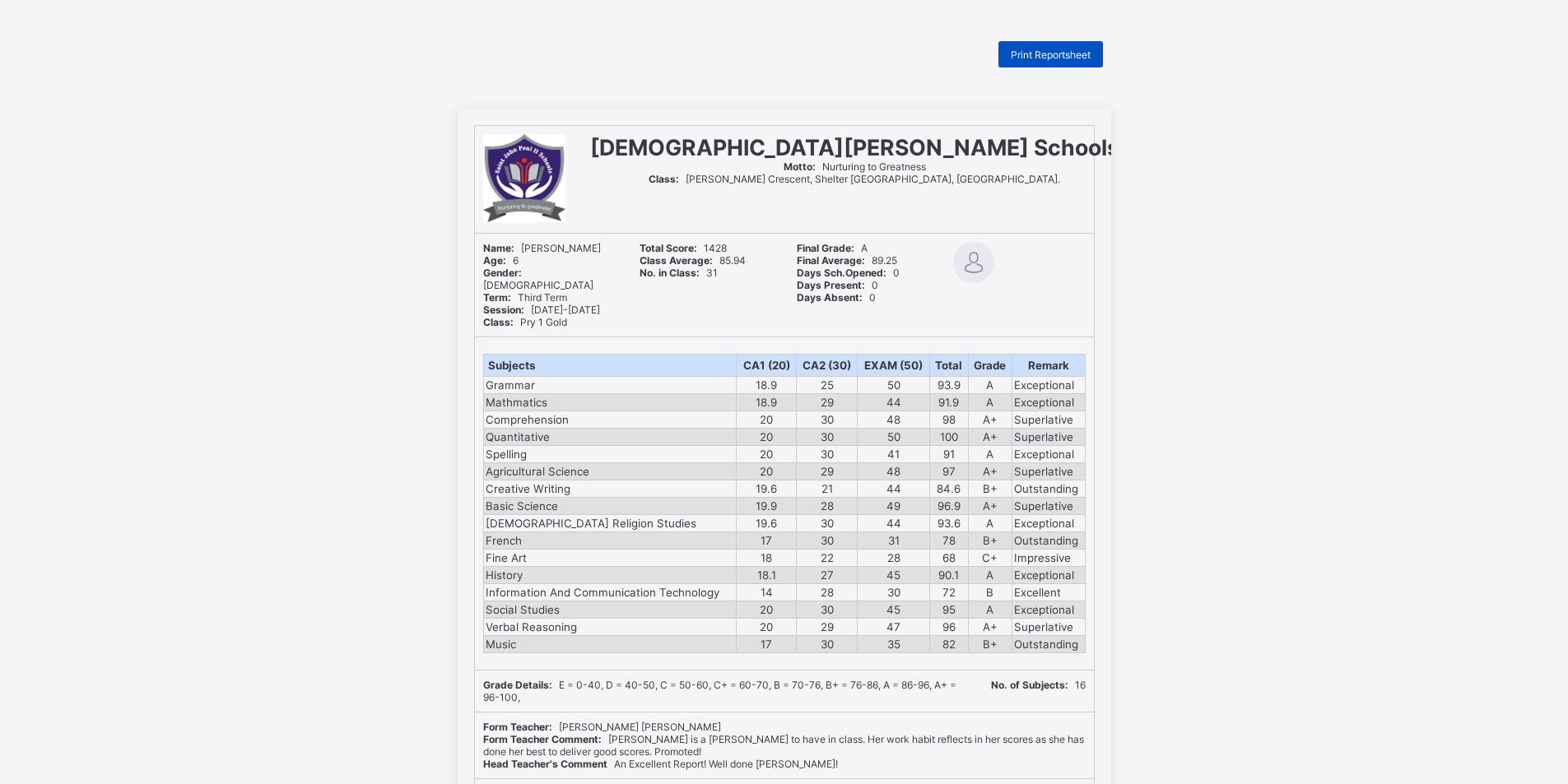
click at [1072, 60] on span "Print Reportsheet" at bounding box center [1051, 55] width 80 height 13
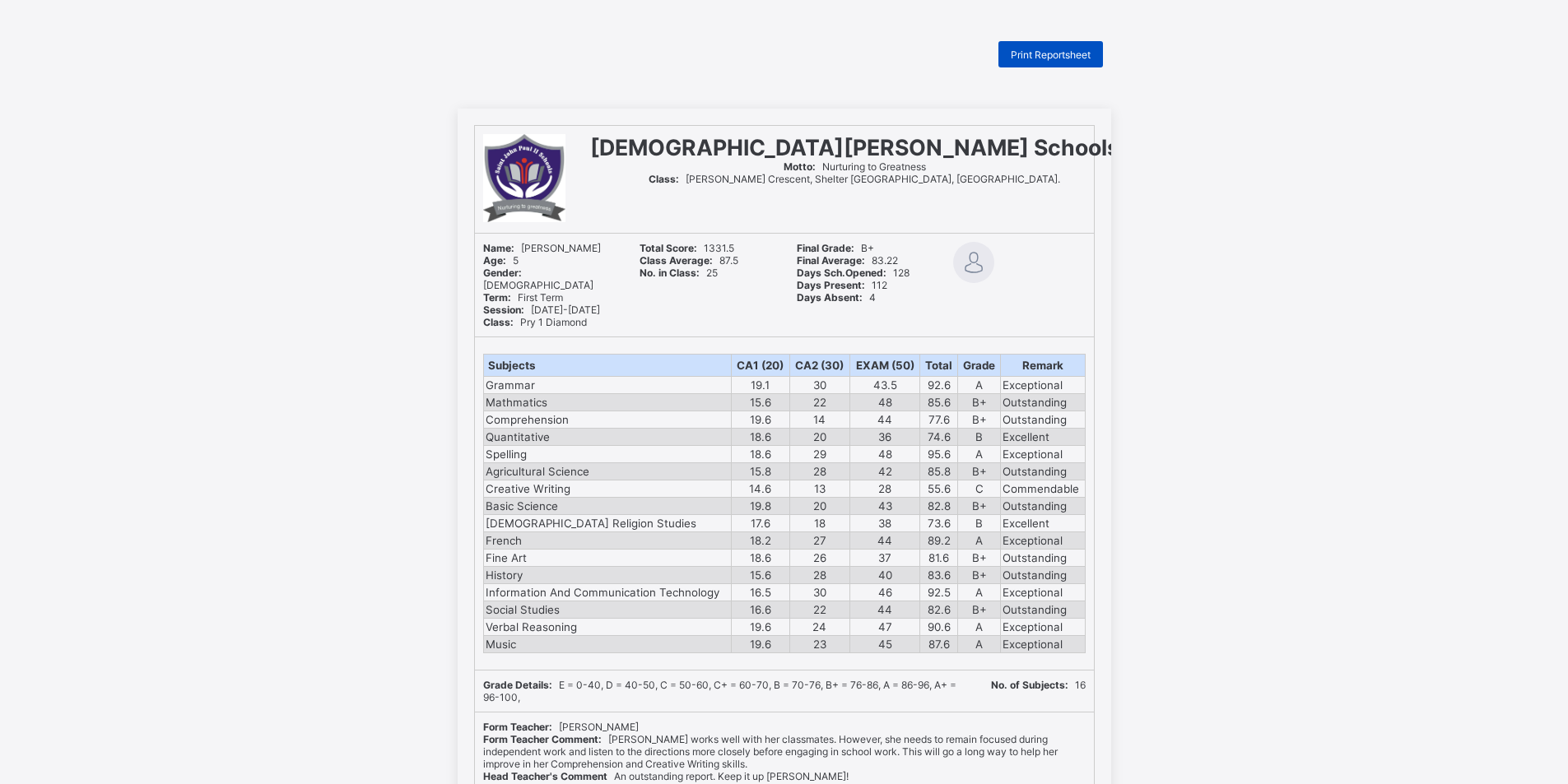
click at [1065, 59] on span "Print Reportsheet" at bounding box center [1051, 55] width 80 height 13
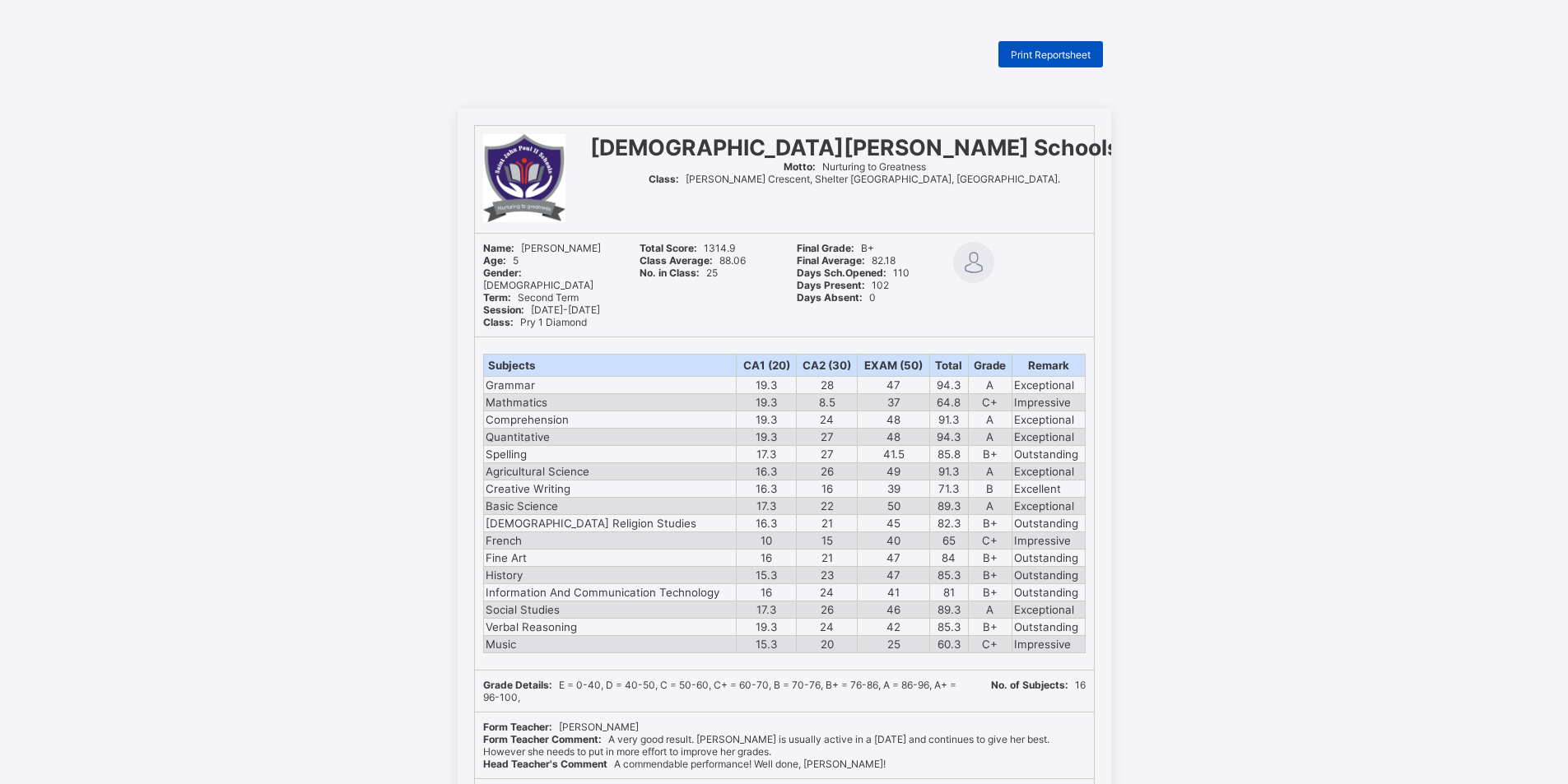
click at [1034, 52] on span "Print Reportsheet" at bounding box center [1051, 55] width 80 height 13
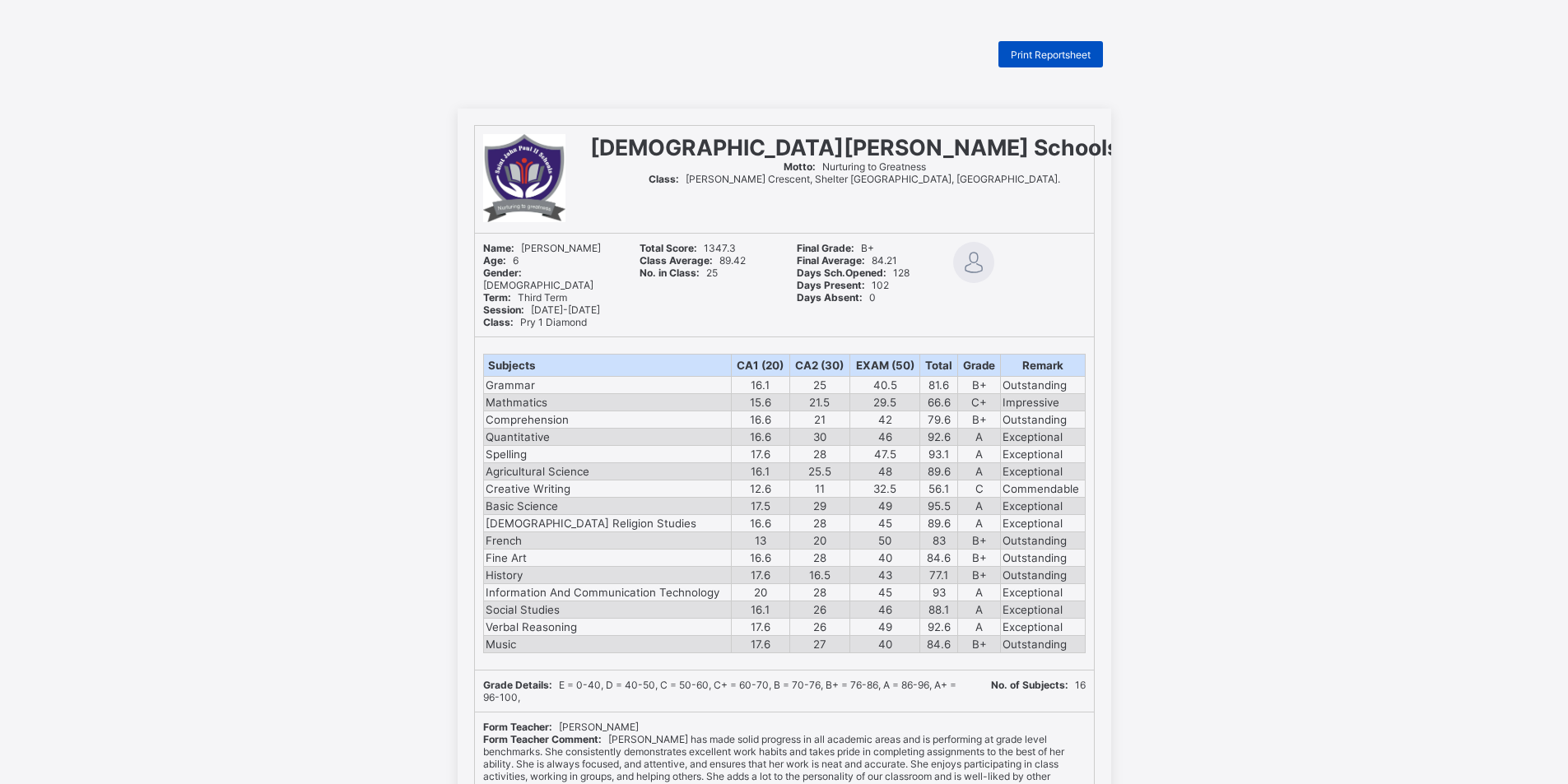
click at [1047, 57] on span "Print Reportsheet" at bounding box center [1051, 55] width 80 height 13
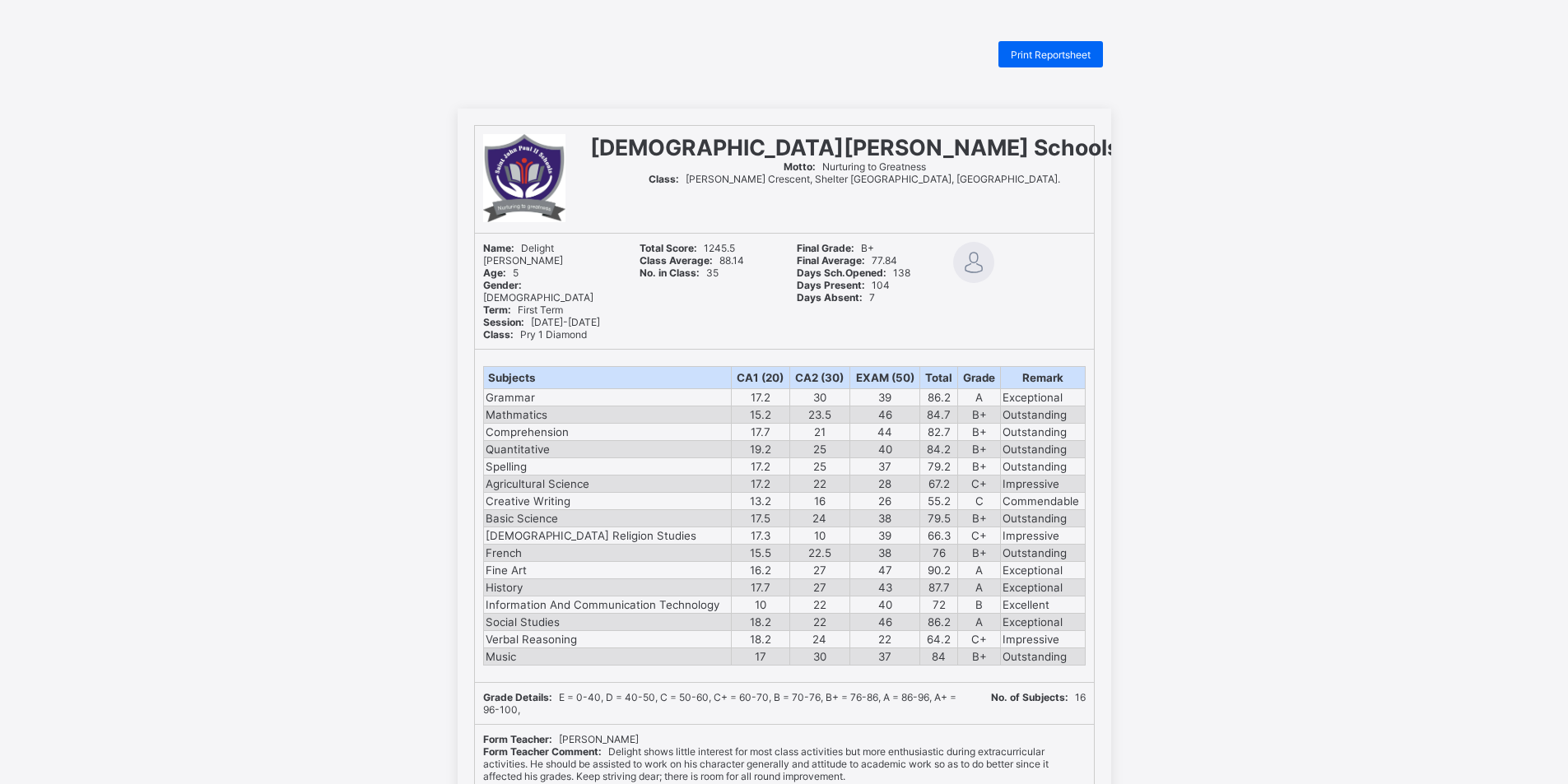
drag, startPoint x: 1070, startPoint y: 50, endPoint x: 1093, endPoint y: 91, distance: 47.0
click at [1070, 51] on span "Print Reportsheet" at bounding box center [1051, 55] width 80 height 13
click at [1062, 54] on span "Print Reportsheet" at bounding box center [1051, 55] width 80 height 13
click at [1069, 53] on span "Print Reportsheet" at bounding box center [1051, 55] width 80 height 13
